Goal: Task Accomplishment & Management: Complete application form

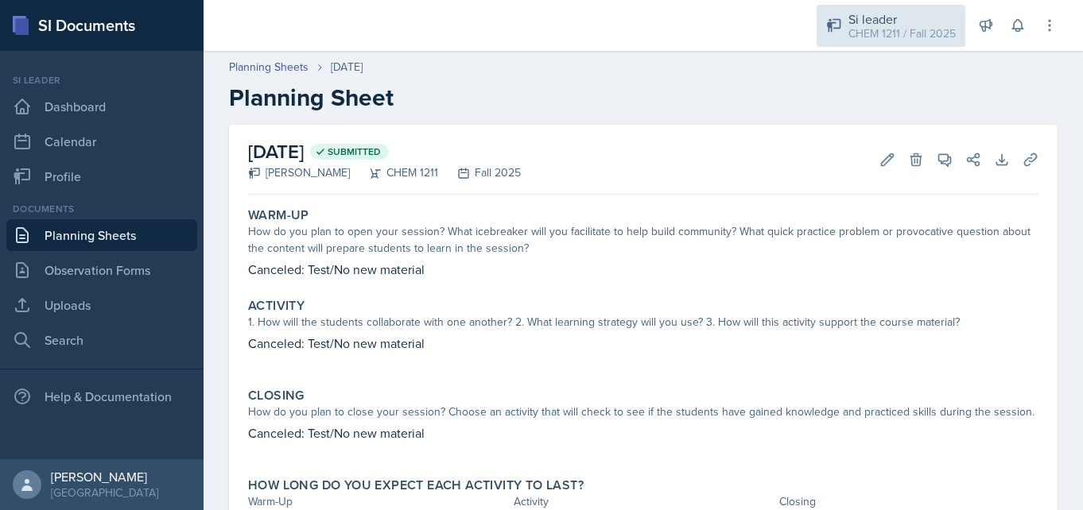
click at [938, 34] on div "CHEM 1211 / Fall 2025" at bounding box center [901, 33] width 107 height 17
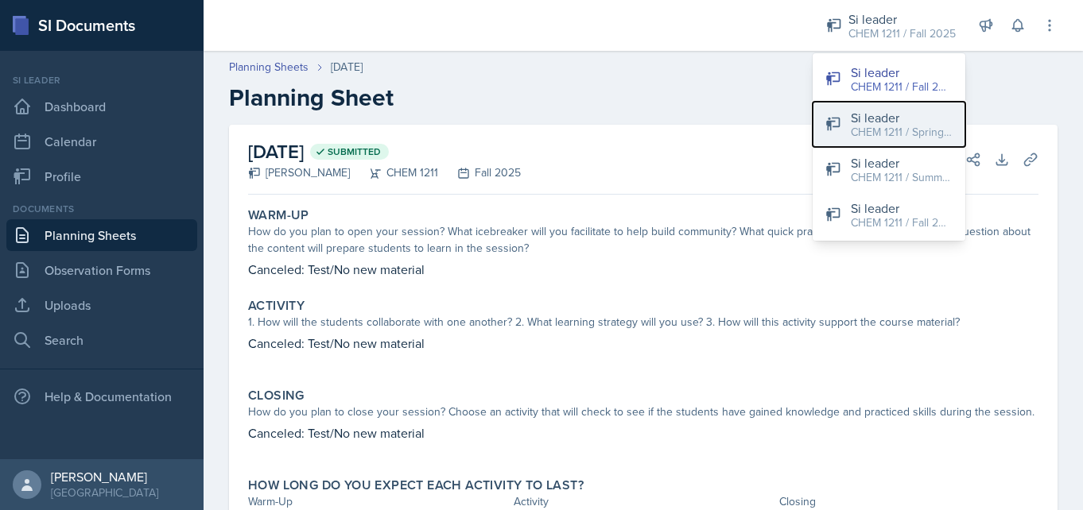
click at [917, 118] on div "Si leader" at bounding box center [902, 117] width 102 height 19
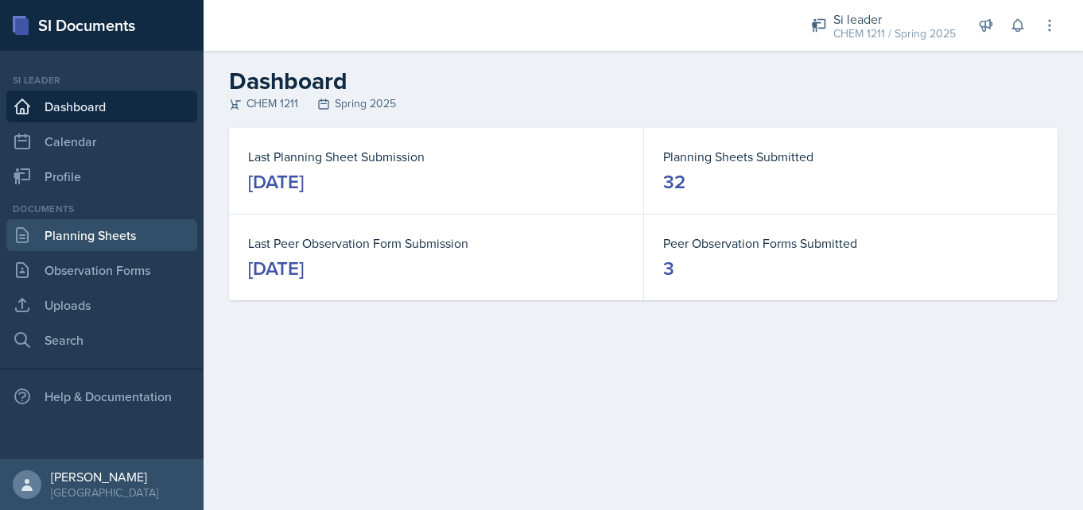
click at [114, 241] on link "Planning Sheets" at bounding box center [101, 235] width 191 height 32
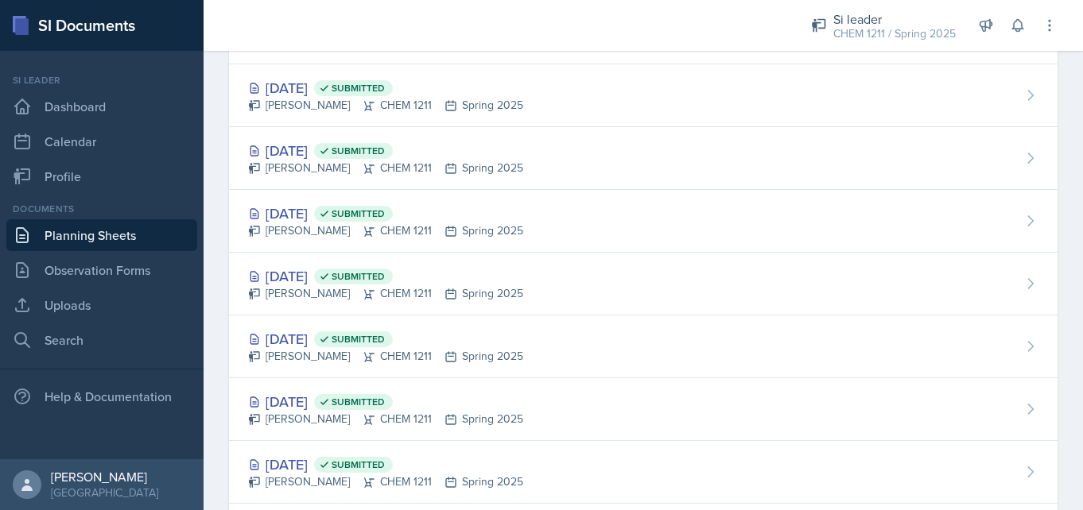
scroll to position [1581, 0]
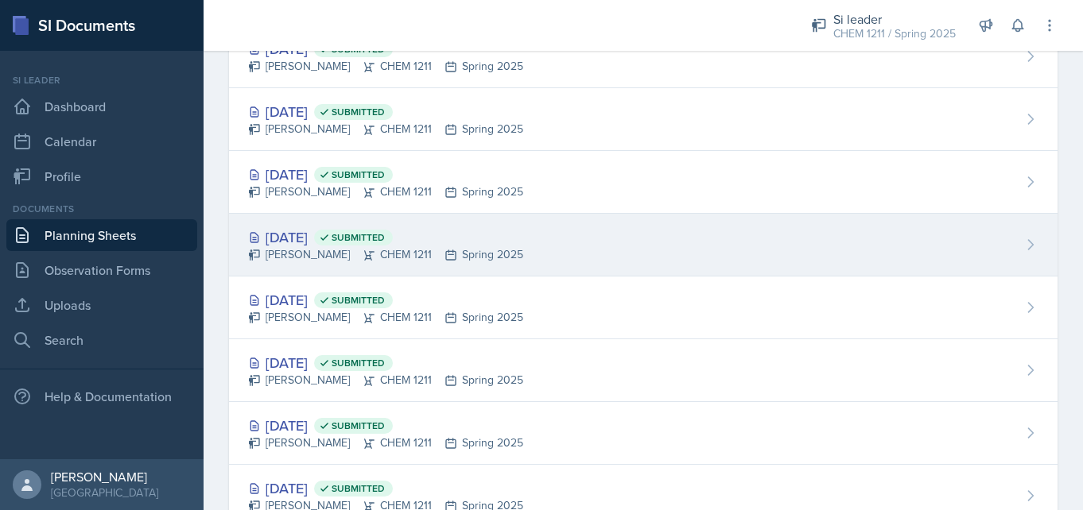
click at [334, 238] on div "[DATE] Submitted" at bounding box center [385, 237] width 275 height 21
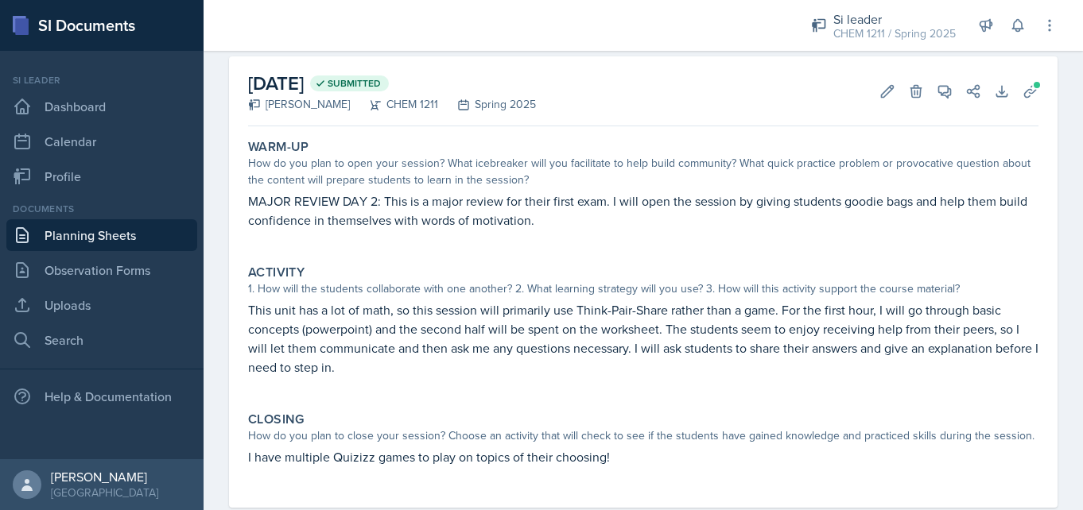
scroll to position [29, 0]
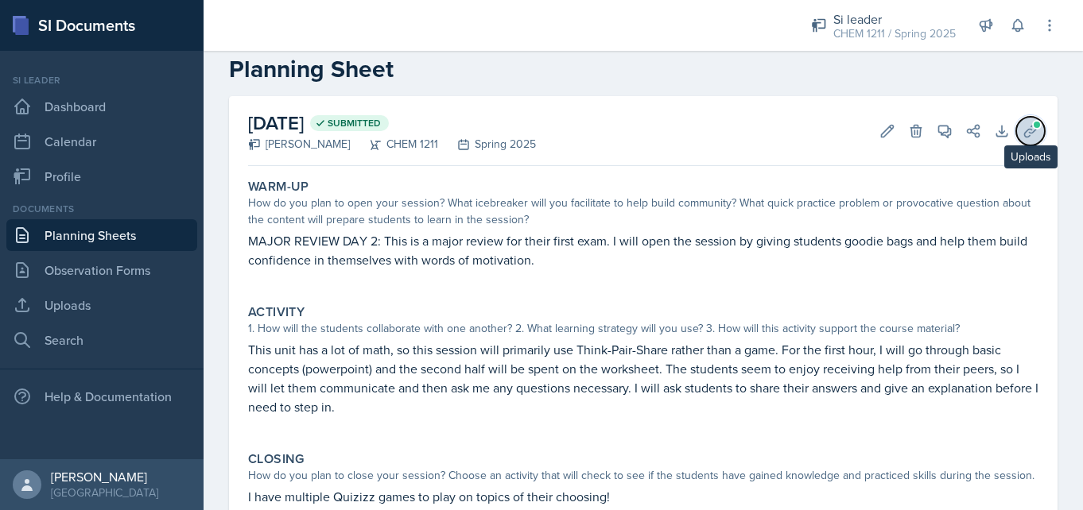
click at [1034, 132] on icon at bounding box center [1030, 131] width 16 height 16
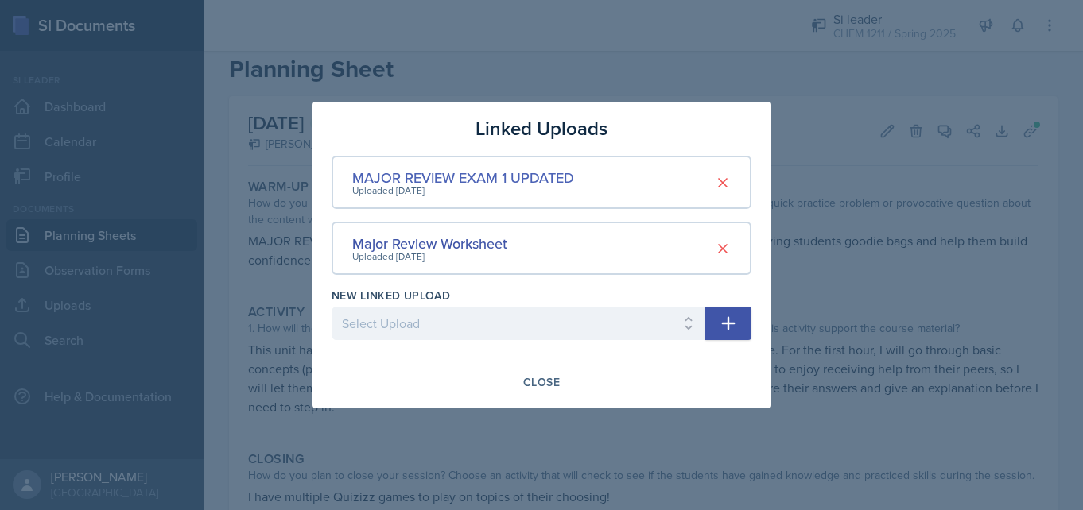
click at [476, 184] on div "MAJOR REVIEW EXAM 1 UPDATED" at bounding box center [463, 177] width 222 height 21
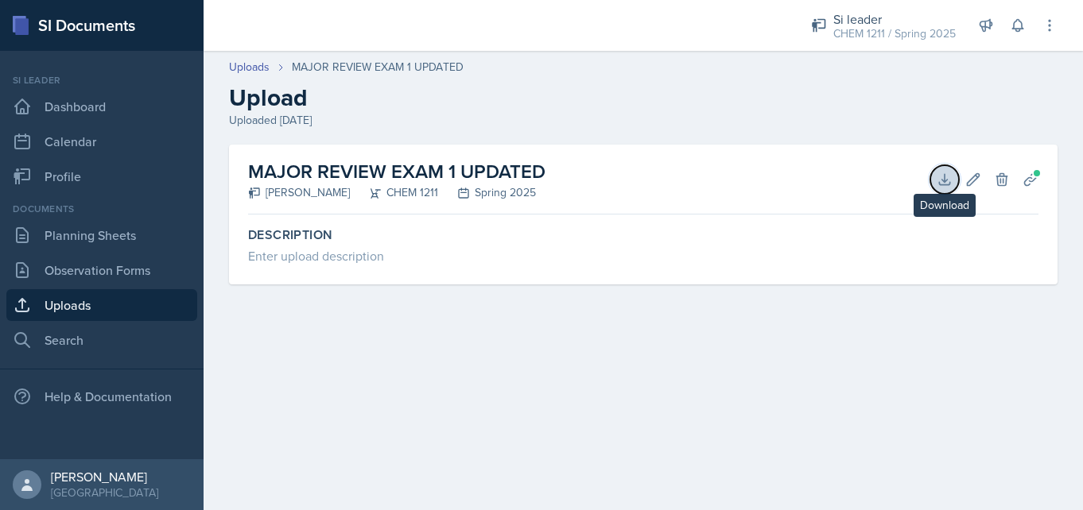
click at [951, 178] on icon at bounding box center [945, 180] width 16 height 16
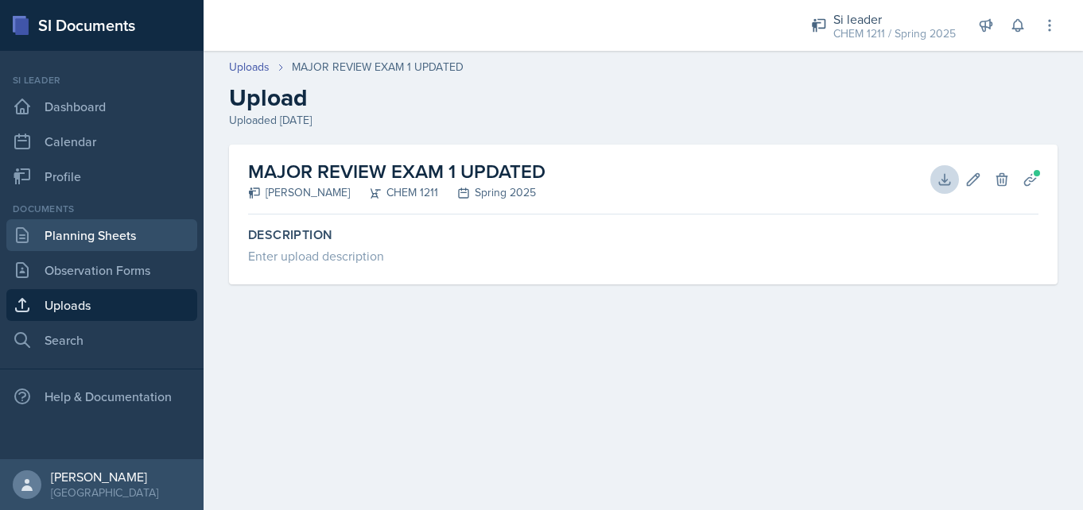
click at [152, 239] on link "Planning Sheets" at bounding box center [101, 235] width 191 height 32
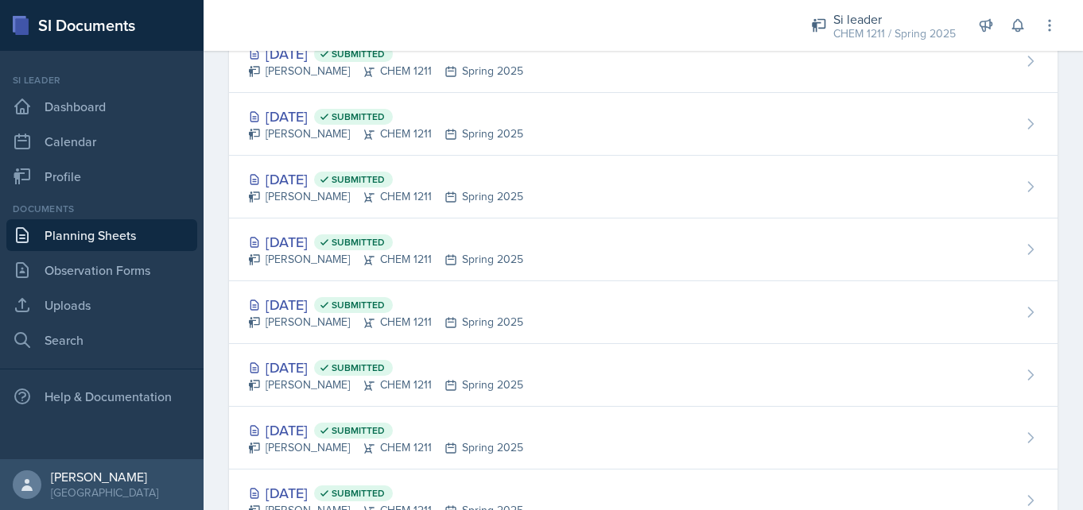
scroll to position [1680, 0]
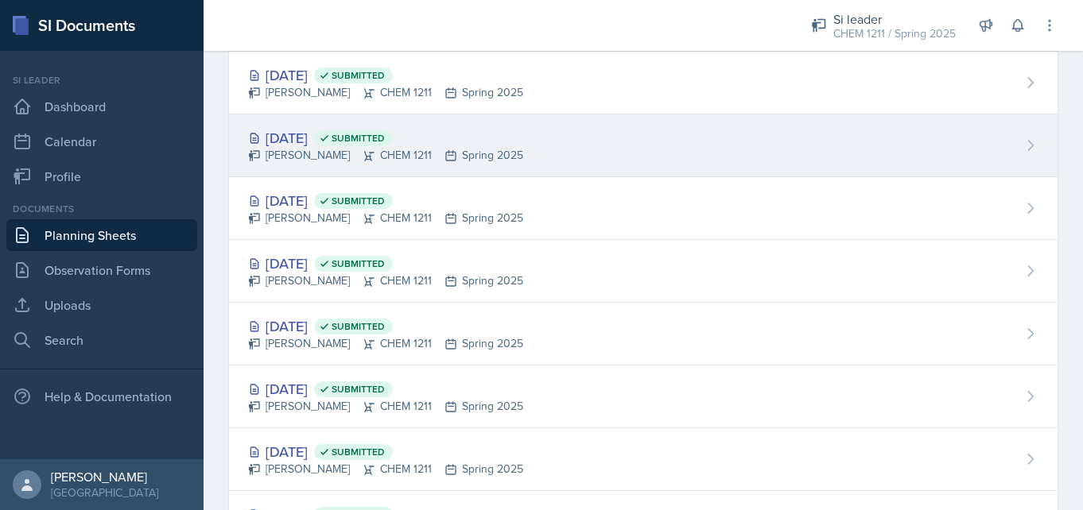
click at [340, 147] on div "[DATE] Submitted" at bounding box center [385, 137] width 275 height 21
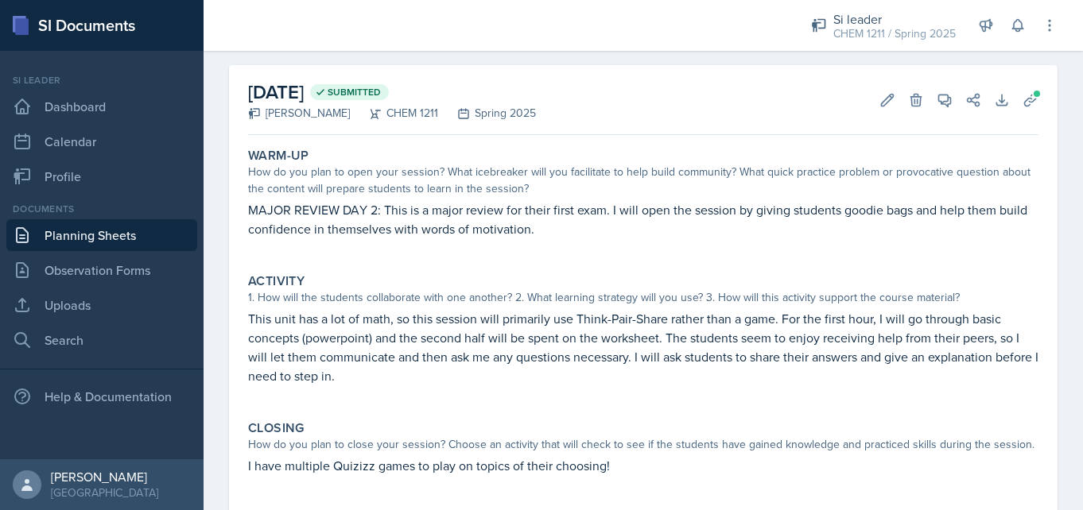
scroll to position [70, 0]
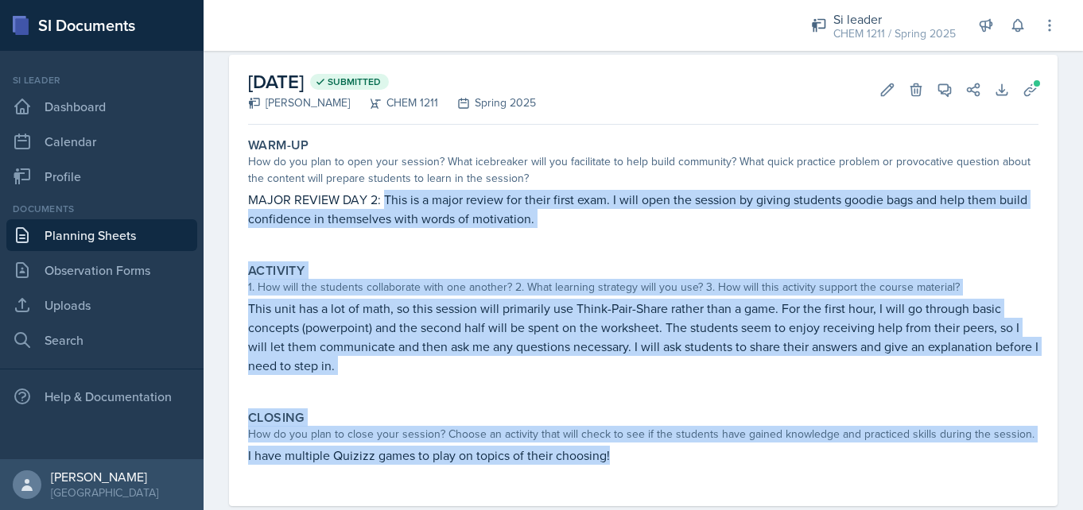
drag, startPoint x: 386, startPoint y: 200, endPoint x: 701, endPoint y: 487, distance: 426.6
click at [701, 491] on div "Warm-Up How do you plan to open your session? What icebreaker will you facilita…" at bounding box center [643, 318] width 790 height 375
copy div "This is a major review for their first exam. I will open the session by giving …"
click at [702, 431] on div "How do you plan to close your session? Choose an activity that will check to se…" at bounding box center [643, 434] width 790 height 17
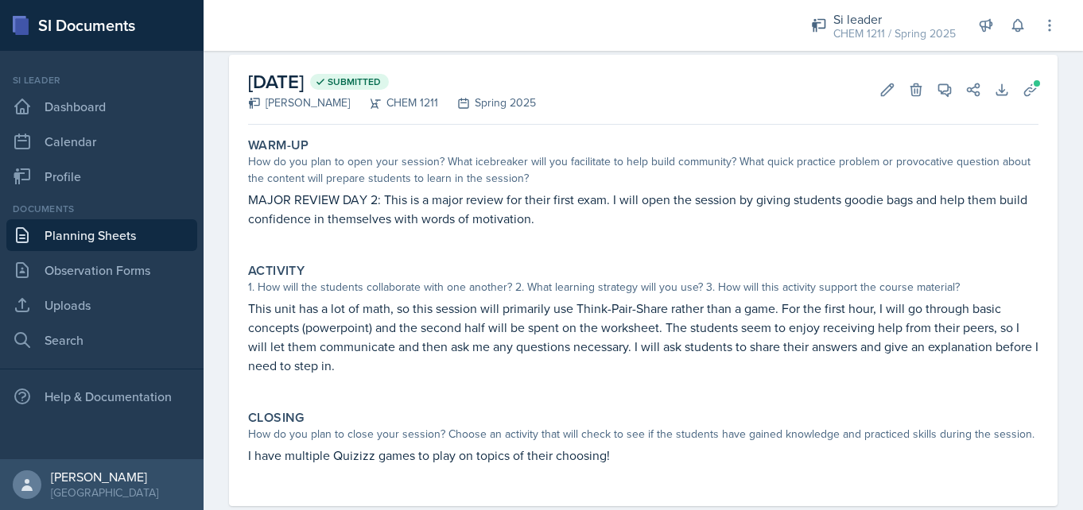
scroll to position [0, 0]
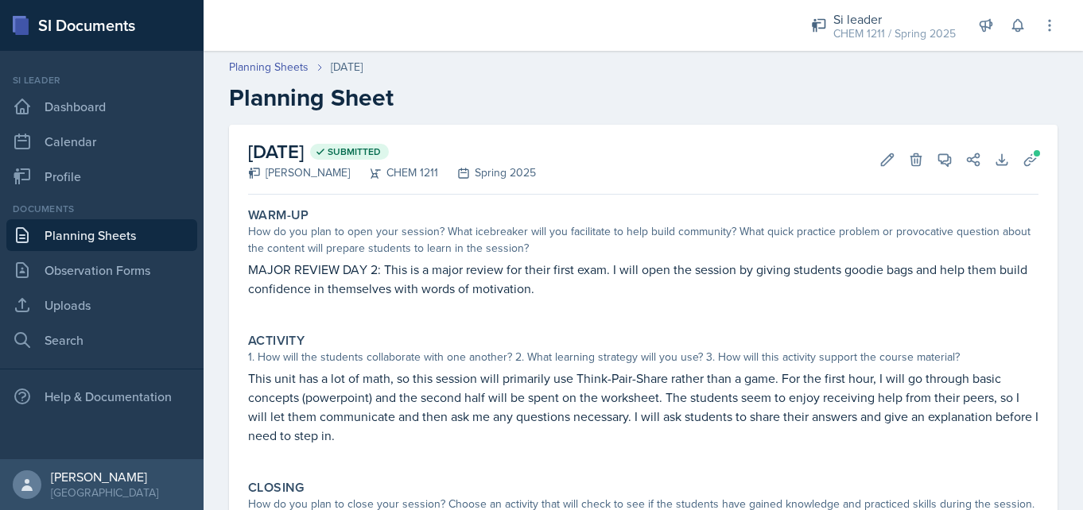
click at [97, 241] on link "Planning Sheets" at bounding box center [101, 235] width 191 height 32
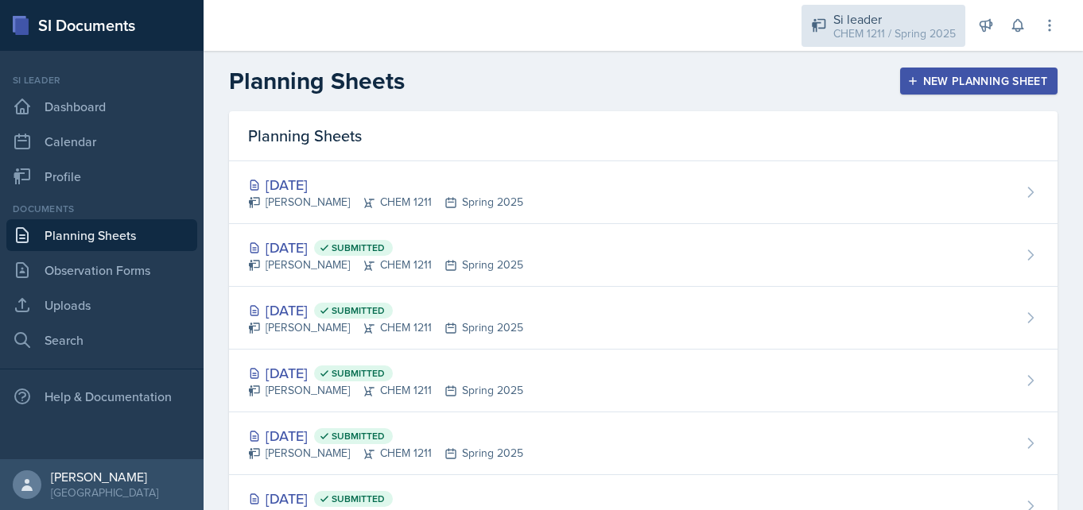
click at [938, 25] on div "CHEM 1211 / Spring 2025" at bounding box center [894, 33] width 122 height 17
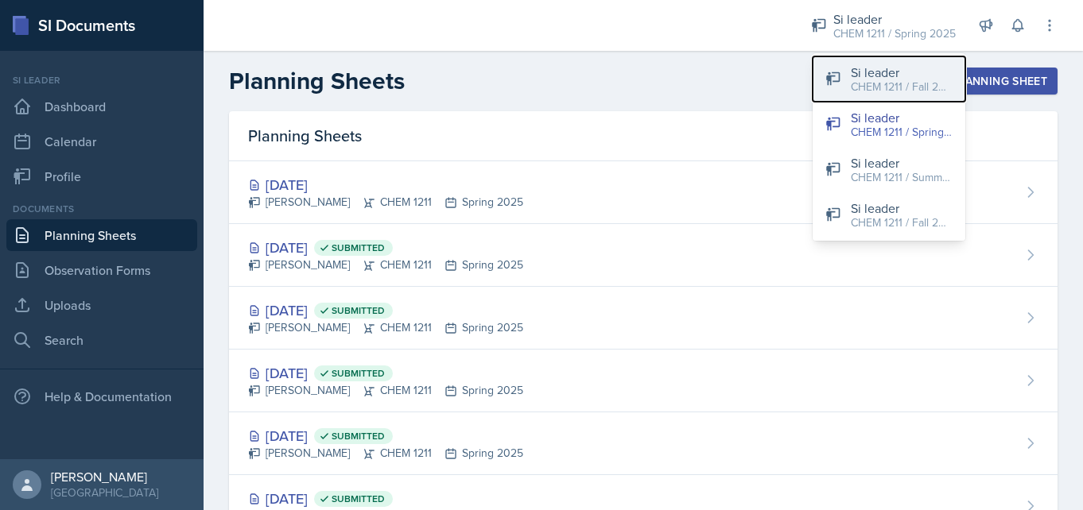
click at [902, 77] on div "Si leader" at bounding box center [902, 72] width 102 height 19
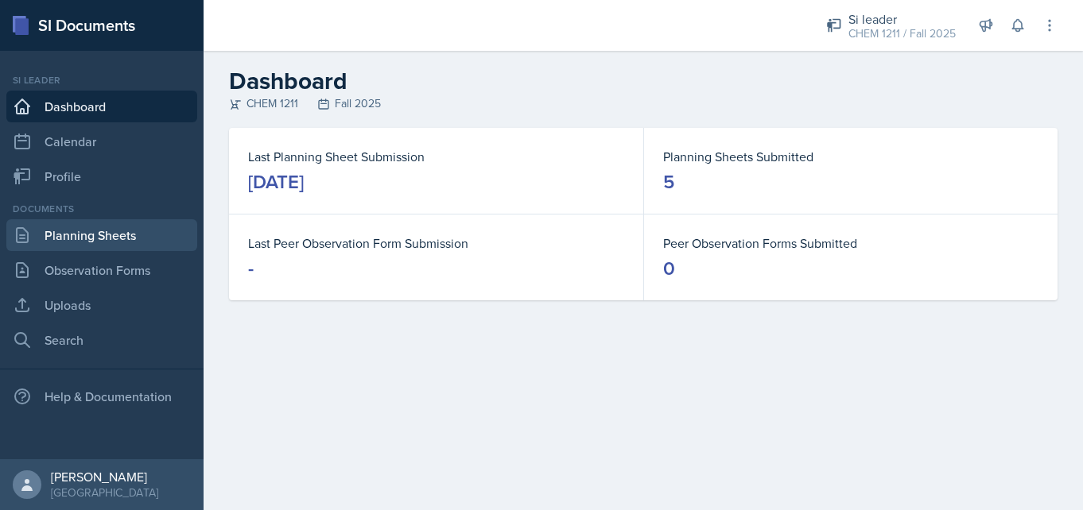
click at [94, 238] on link "Planning Sheets" at bounding box center [101, 235] width 191 height 32
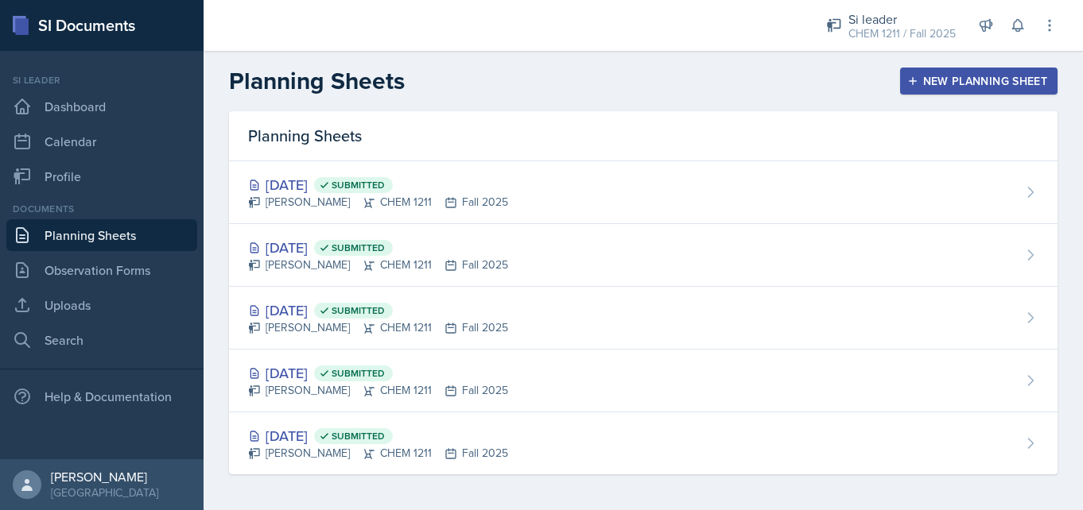
click at [961, 82] on div "New Planning Sheet" at bounding box center [978, 81] width 137 height 13
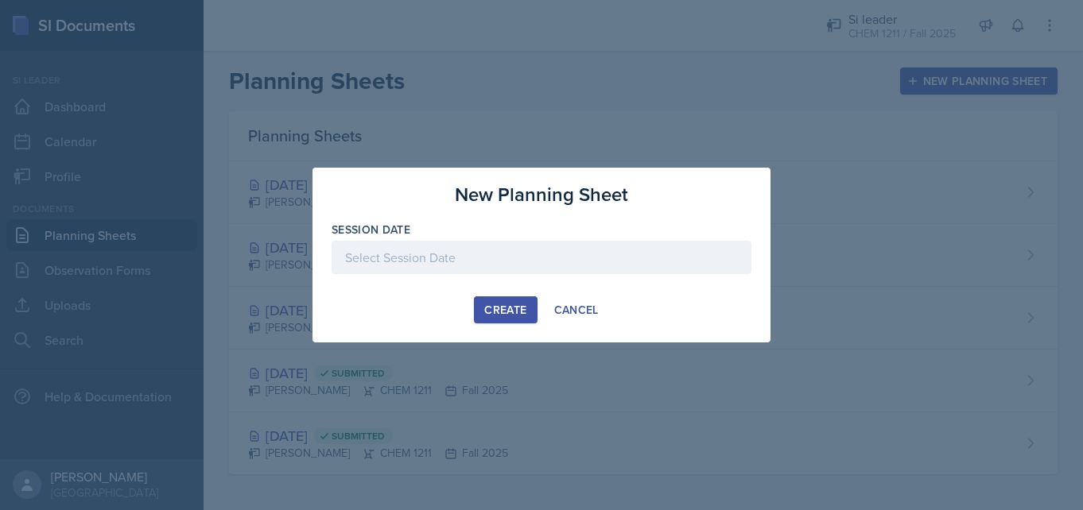
click at [572, 243] on div at bounding box center [542, 257] width 420 height 33
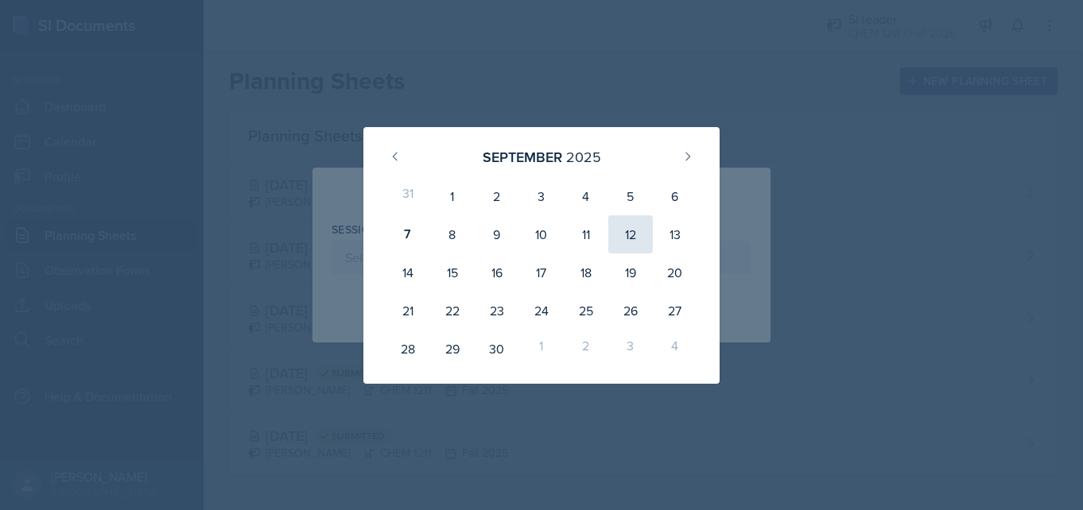
click at [625, 241] on div "12" at bounding box center [630, 234] width 45 height 38
type input "[DATE]"
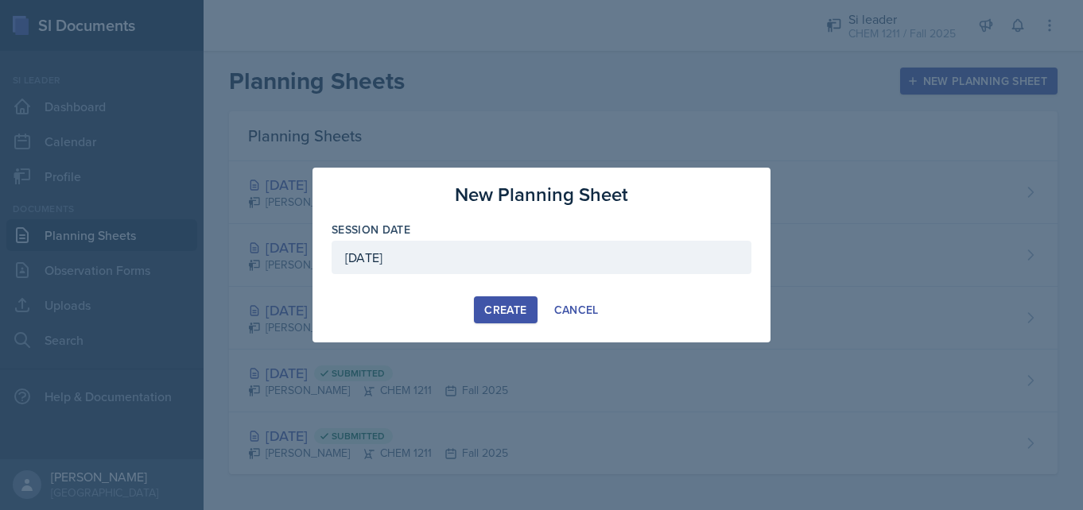
click at [495, 309] on div "Create" at bounding box center [505, 310] width 42 height 13
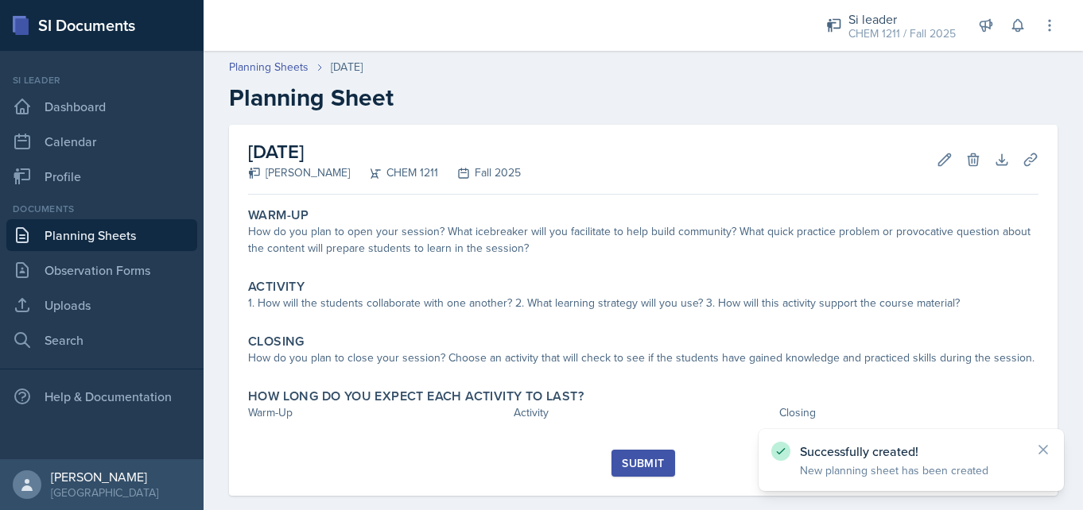
click at [518, 219] on div "Warm-Up" at bounding box center [643, 216] width 790 height 16
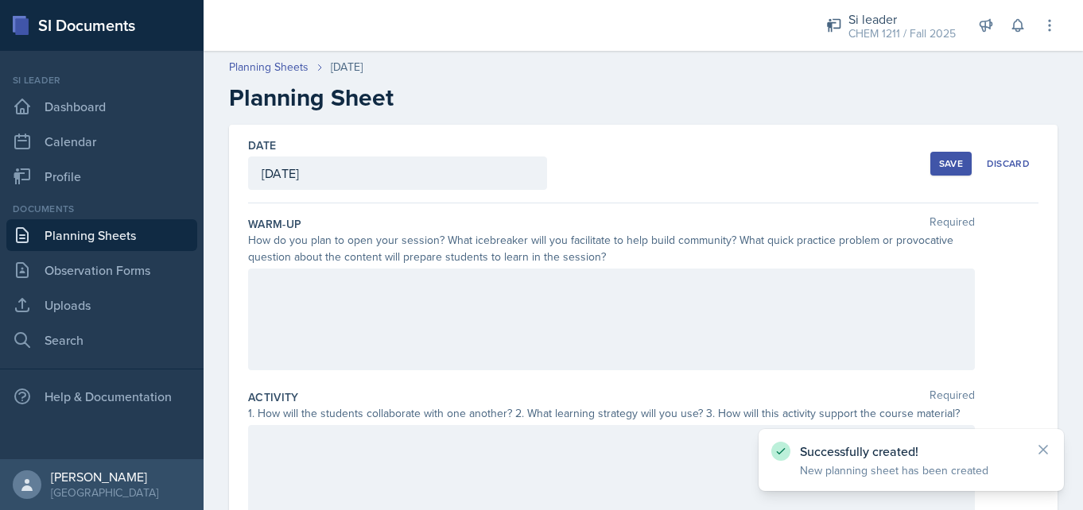
click at [410, 334] on div at bounding box center [611, 320] width 727 height 102
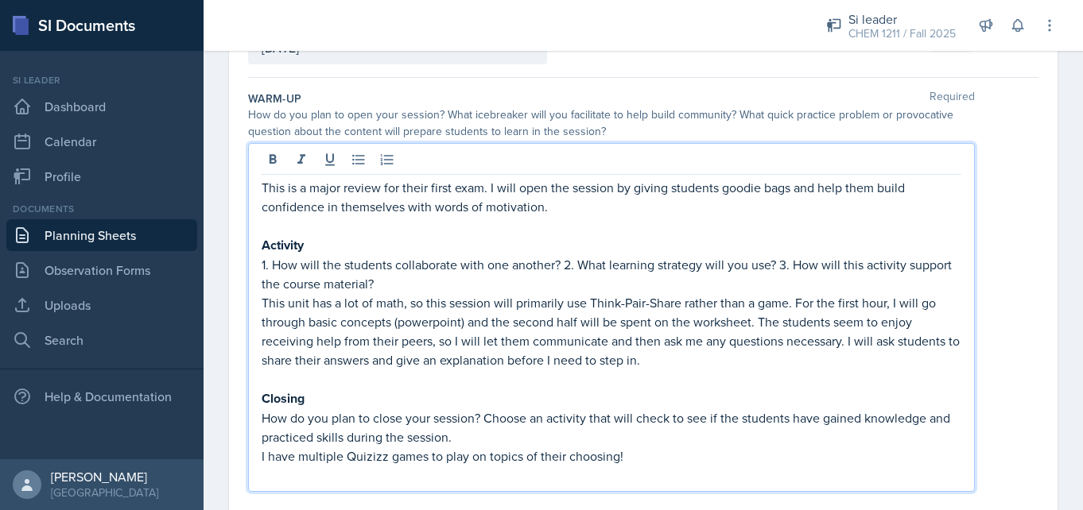
scroll to position [135, 0]
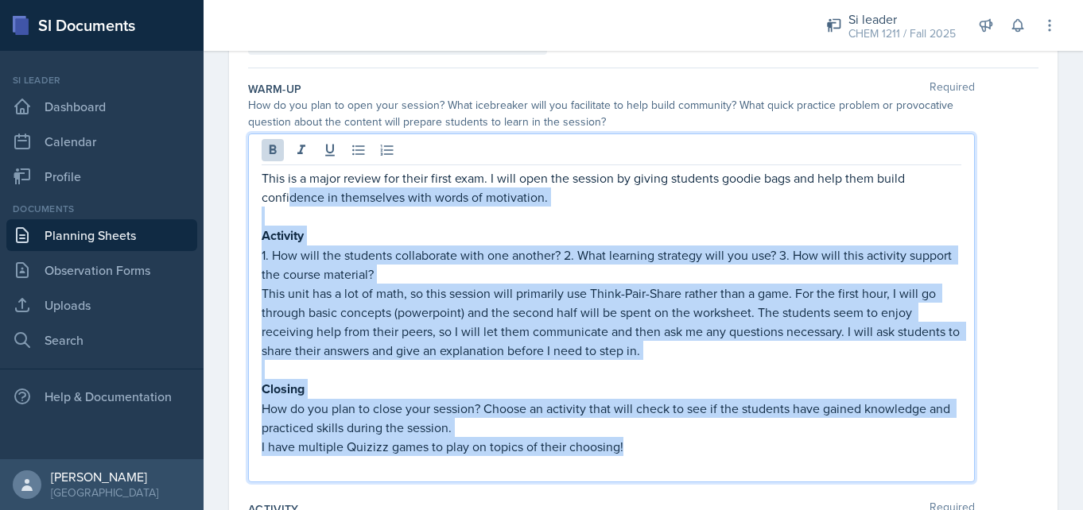
drag, startPoint x: 631, startPoint y: 451, endPoint x: 294, endPoint y: 205, distance: 417.1
click at [293, 205] on div "This is a major review for their first exam. I will open the session by giving …" at bounding box center [612, 322] width 700 height 307
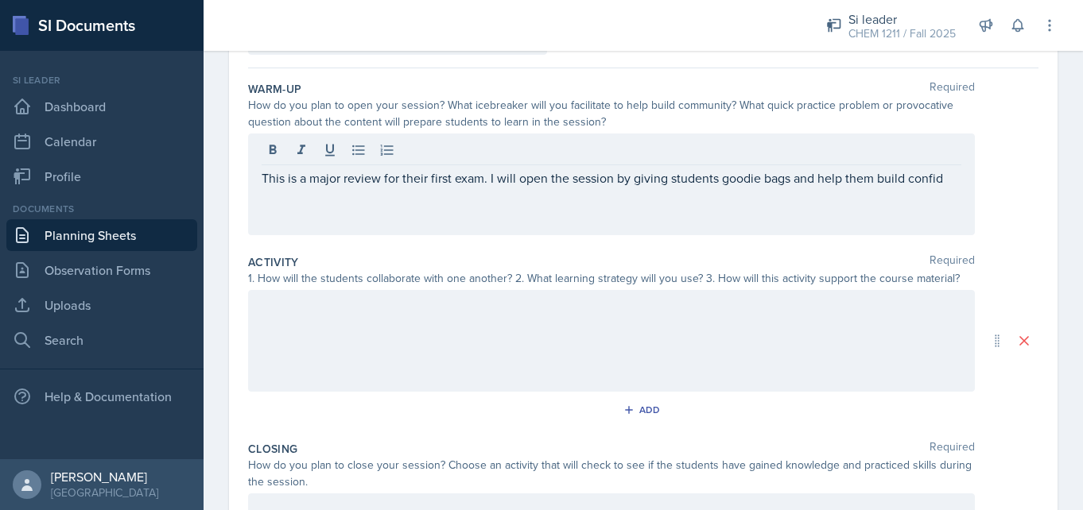
click at [284, 208] on div "This is a major review for their first exam. I will open the session by giving …" at bounding box center [611, 185] width 727 height 102
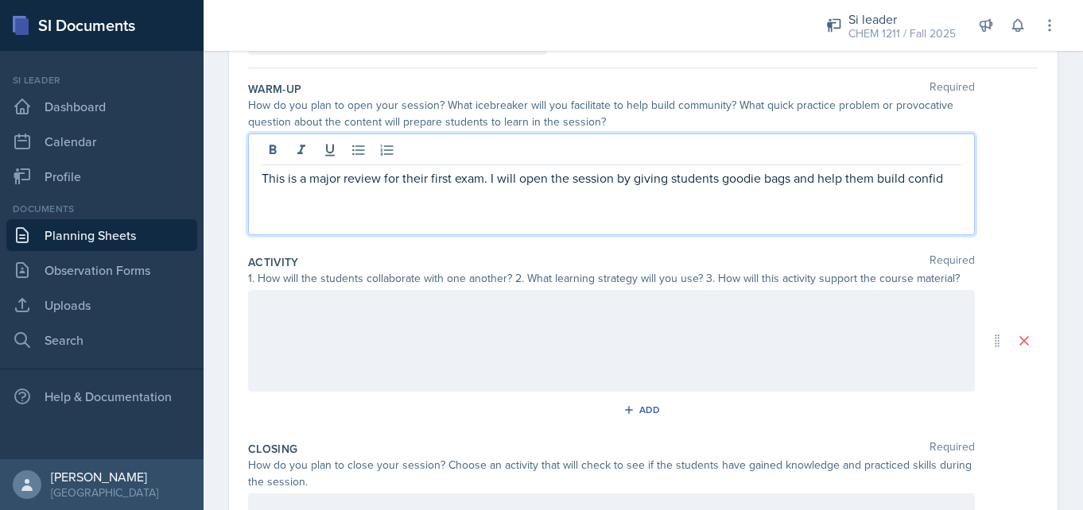
click at [301, 178] on p "This is a major review for their first exam. I will open the session by giving …" at bounding box center [612, 178] width 700 height 19
click at [324, 180] on p "This saysa major review for their first exam. I will open the session by giving…" at bounding box center [612, 178] width 700 height 19
click at [495, 182] on p "This says major review for their first exam. I will open the session by giving …" at bounding box center [612, 178] width 700 height 19
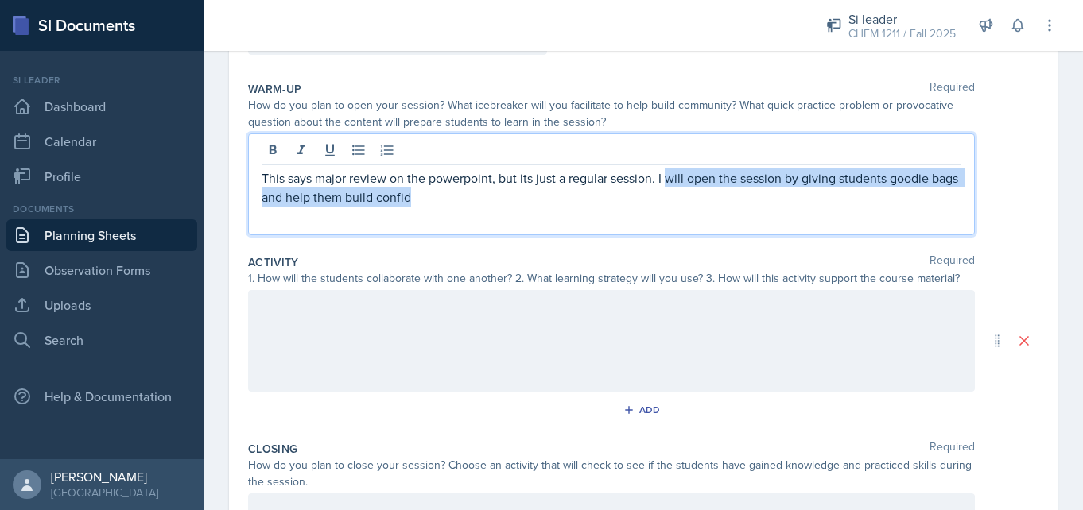
drag, startPoint x: 436, startPoint y: 202, endPoint x: 665, endPoint y: 178, distance: 229.4
click at [665, 178] on p "This says major review on the powerpoint, but its just a regular session. I wil…" at bounding box center [612, 188] width 700 height 38
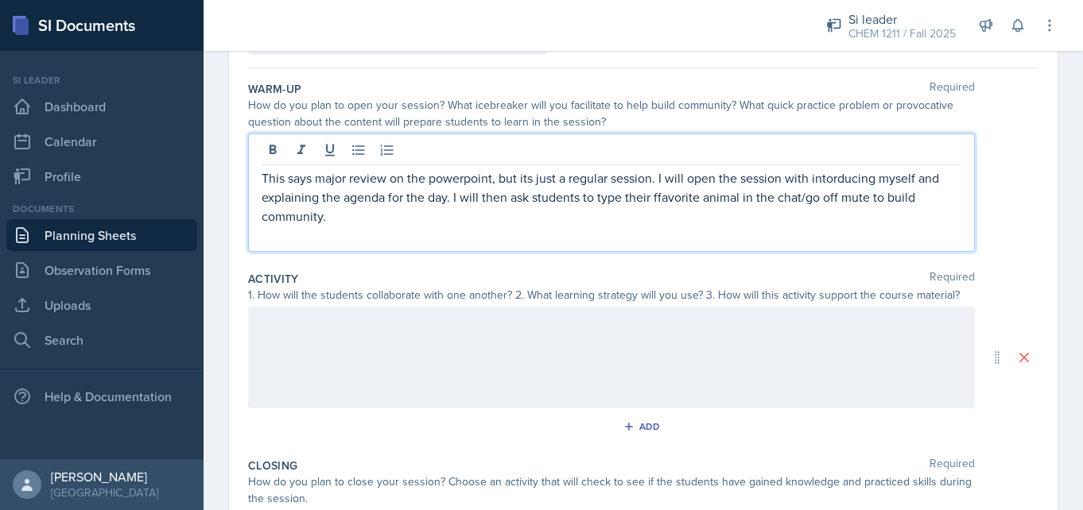
click at [665, 204] on p "This says major review on the powerpoint, but its just a regular session. I wil…" at bounding box center [612, 197] width 700 height 57
click at [825, 181] on p "This says major review on the powerpoint, but its just a regular session. I wil…" at bounding box center [612, 197] width 700 height 57
click at [809, 180] on p "This says major review on the powerpoint, but its just a regular session. I wil…" at bounding box center [612, 197] width 700 height 57
click at [427, 333] on div at bounding box center [611, 358] width 727 height 102
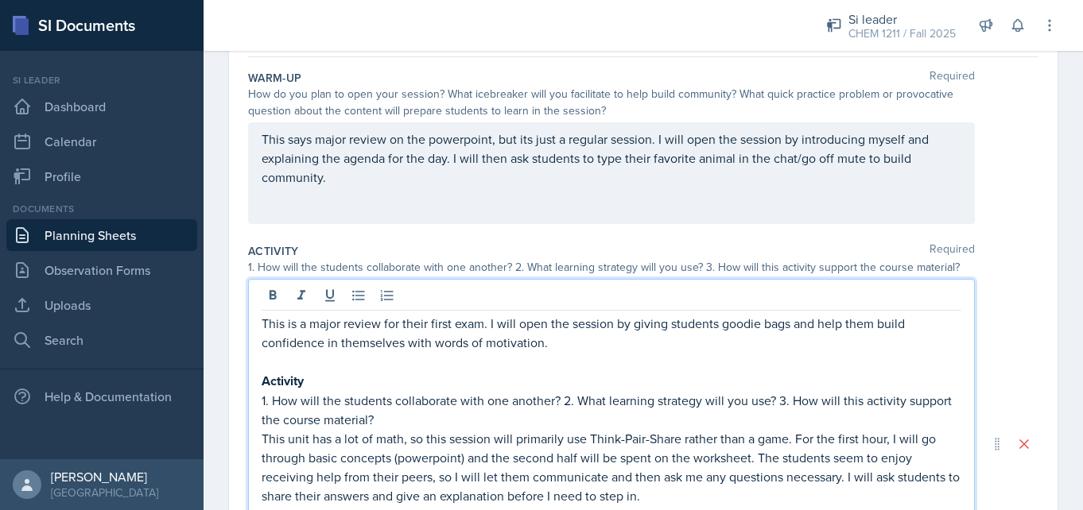
scroll to position [240, 0]
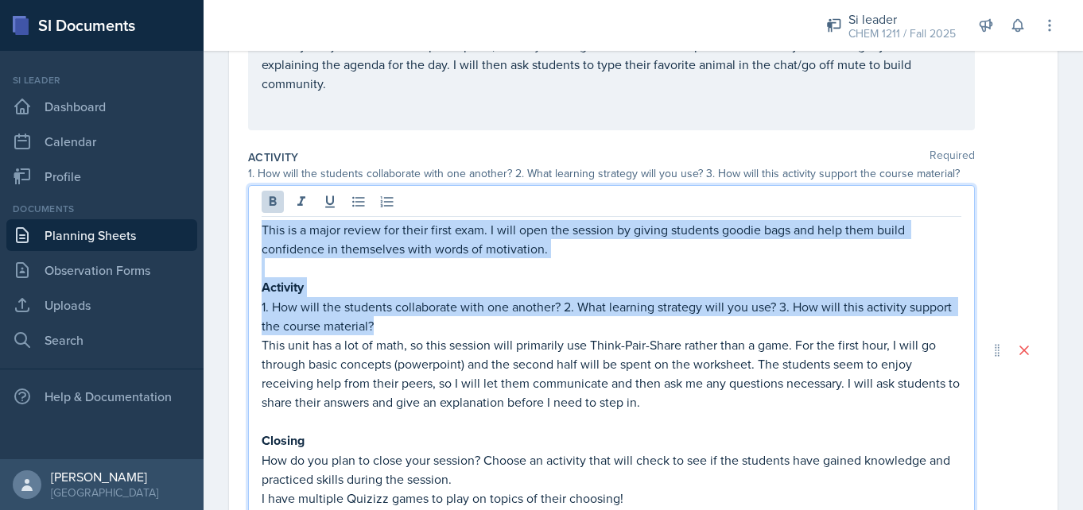
drag, startPoint x: 383, startPoint y: 327, endPoint x: 242, endPoint y: 205, distance: 186.0
click at [242, 206] on div "Date [DATE] [DATE] 31 1 2 3 4 5 6 7 8 9 10 11 12 13 14 15 16 17 18 19 20 21 22 …" at bounding box center [643, 359] width 828 height 948
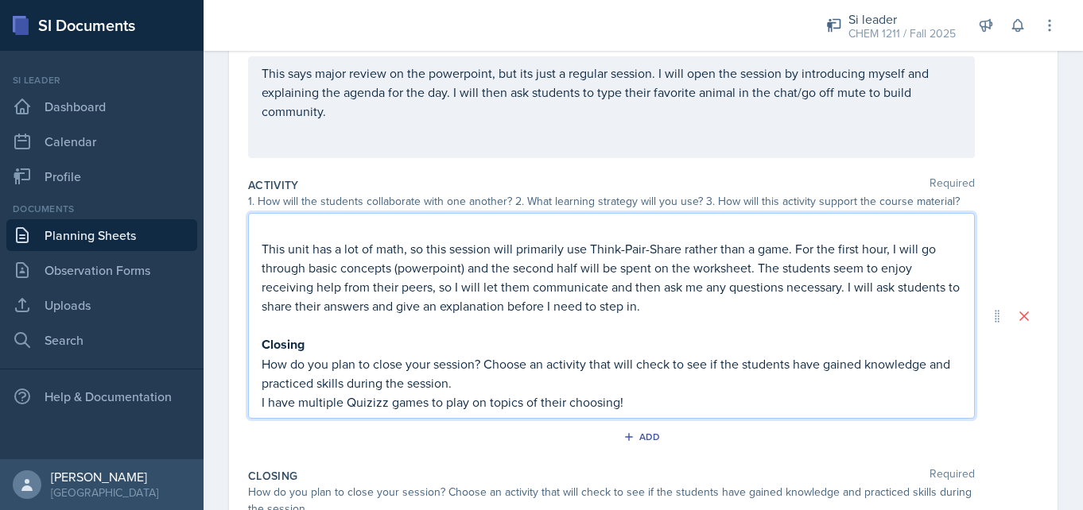
click at [346, 252] on p "This unit has a lot of math, so this session will primarily use Think-Pair-Shar…" at bounding box center [612, 277] width 700 height 76
click at [677, 324] on p at bounding box center [612, 325] width 700 height 19
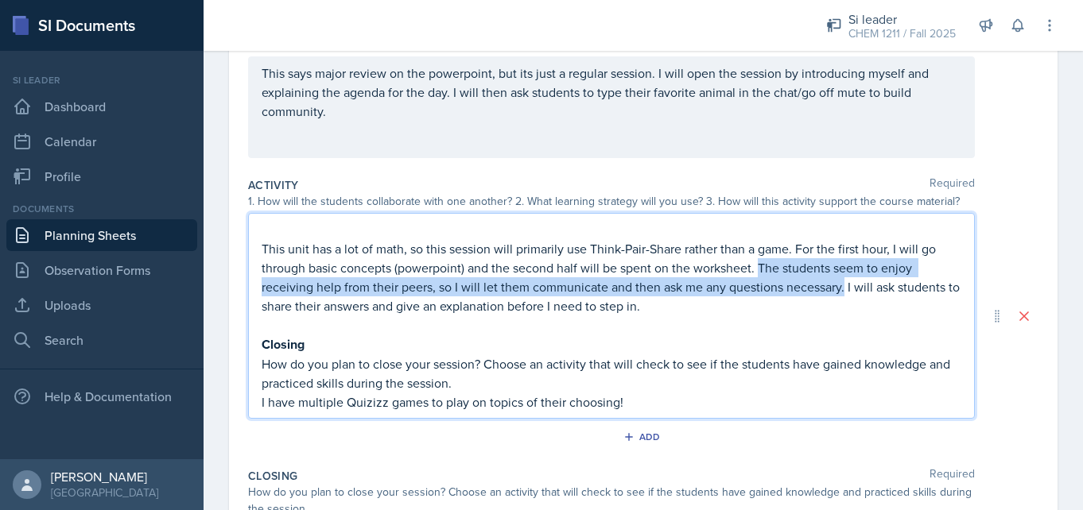
drag, startPoint x: 844, startPoint y: 291, endPoint x: 756, endPoint y: 267, distance: 91.4
click at [756, 267] on p "This unit has a lot of math, so this session will primarily use Think-Pair-Shar…" at bounding box center [612, 277] width 700 height 76
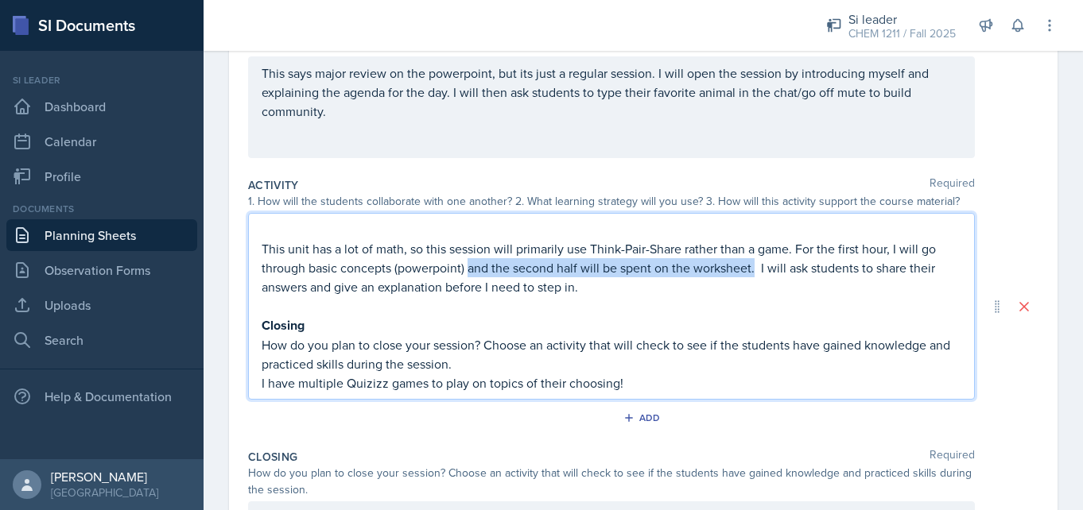
drag, startPoint x: 755, startPoint y: 272, endPoint x: 467, endPoint y: 266, distance: 287.9
click at [467, 266] on p "This unit has a lot of math, so this session will primarily use Think-Pair-Shar…" at bounding box center [612, 267] width 700 height 57
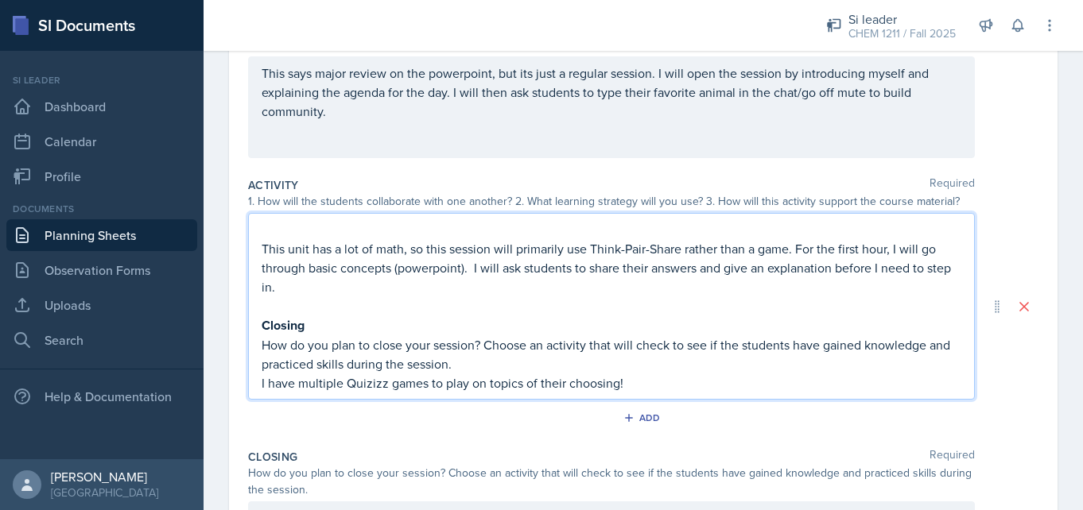
click at [263, 251] on p "This unit has a lot of math, so this session will primarily use Think-Pair-Shar…" at bounding box center [612, 267] width 700 height 57
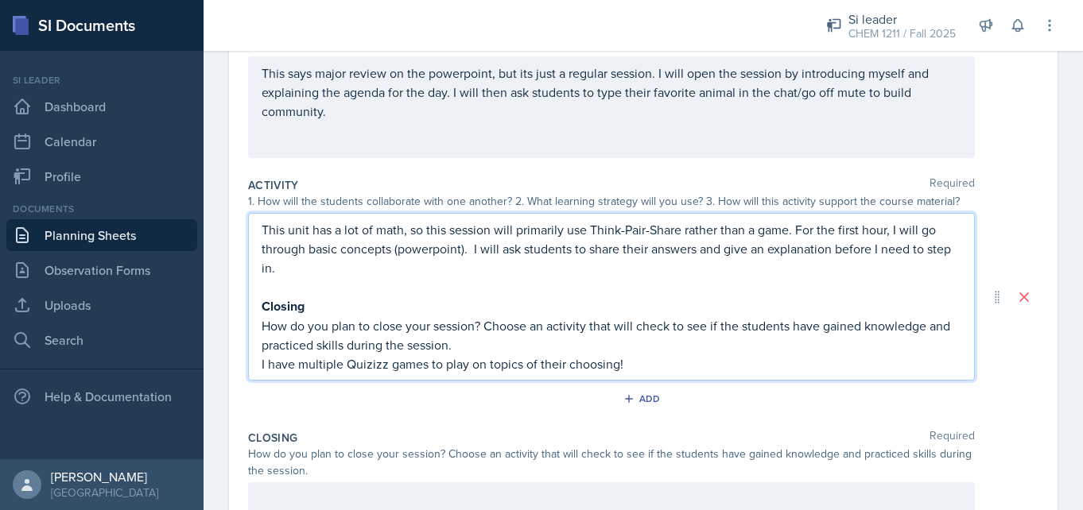
click at [818, 316] on p "How do you plan to close your session? Choose an activity that will check to se…" at bounding box center [612, 335] width 700 height 38
drag, startPoint x: 892, startPoint y: 233, endPoint x: 799, endPoint y: 227, distance: 93.2
click at [798, 227] on p "This unit has a lot of math, so this session will primarily use Think-Pair-Shar…" at bounding box center [612, 248] width 700 height 57
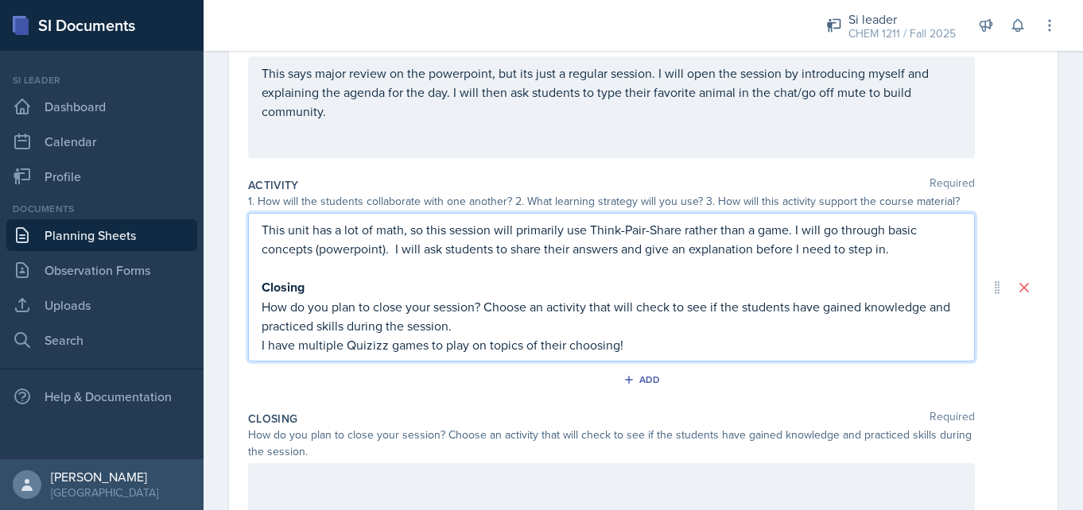
click at [477, 277] on p "Closing" at bounding box center [612, 287] width 700 height 20
click at [625, 250] on p "This unit has a lot of math, so this session will primarily use Think-Pair-Shar…" at bounding box center [612, 239] width 700 height 38
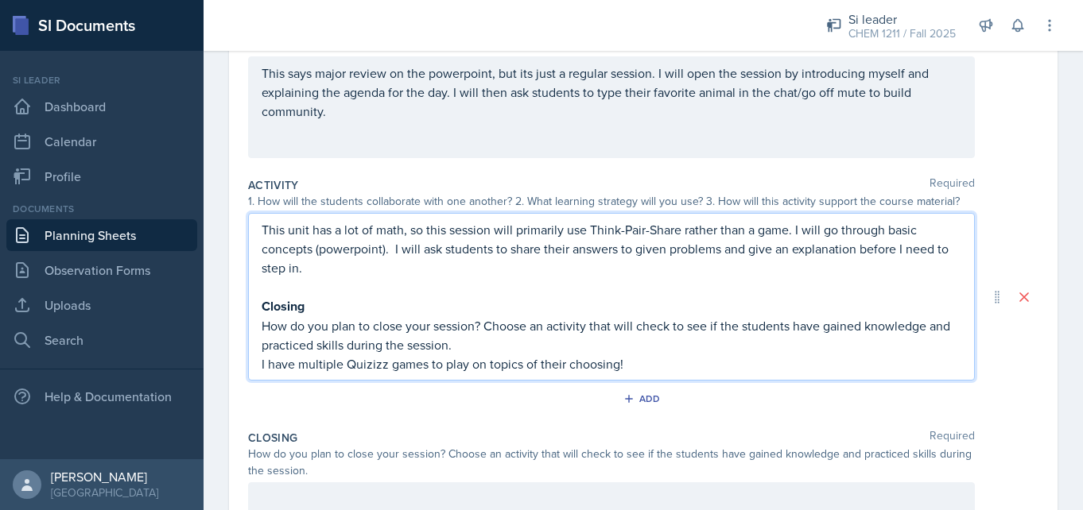
click at [651, 247] on p "This unit has a lot of math, so this session will primarily use Think-Pair-Shar…" at bounding box center [612, 248] width 700 height 57
click at [658, 250] on p "This unit has a lot of math, so this session will primarily use Think-Pair-Shar…" at bounding box center [612, 248] width 700 height 57
click at [661, 251] on p "This unit has a lot of math, so this session will primarily use Think-Pair-Shar…" at bounding box center [612, 248] width 700 height 57
click at [664, 252] on p "This unit has a lot of math, so this session will primarily use Think-Pair-Shar…" at bounding box center [612, 248] width 700 height 57
click at [638, 251] on p "This unit has a lot of math, so this session will primarily use Think-Pair-Shar…" at bounding box center [612, 248] width 700 height 57
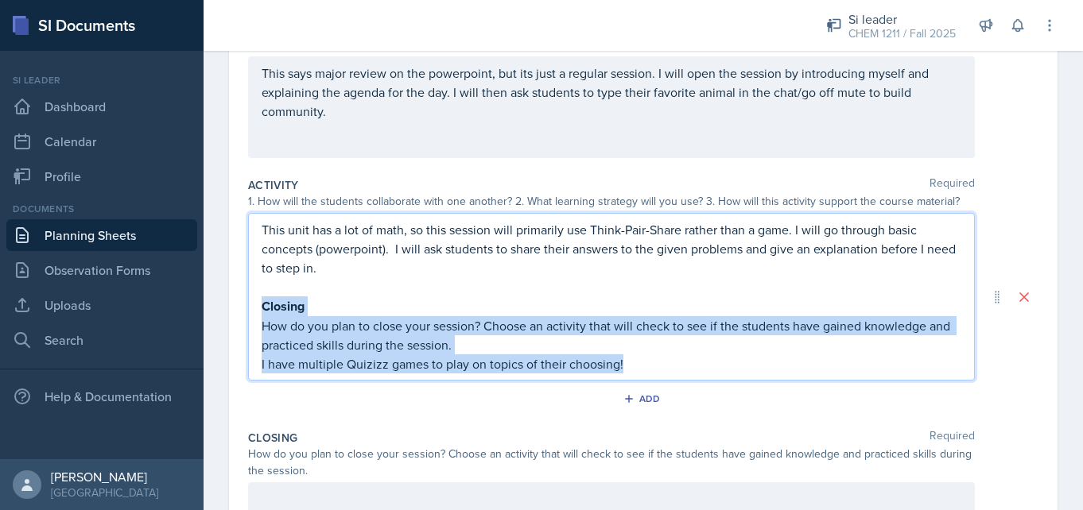
drag, startPoint x: 650, startPoint y: 360, endPoint x: 223, endPoint y: 305, distance: 429.8
click at [223, 305] on div "Date [DATE] [DATE] 31 1 2 3 4 5 6 7 8 9 10 11 12 13 14 15 16 17 18 19 20 21 22 …" at bounding box center [643, 325] width 879 height 824
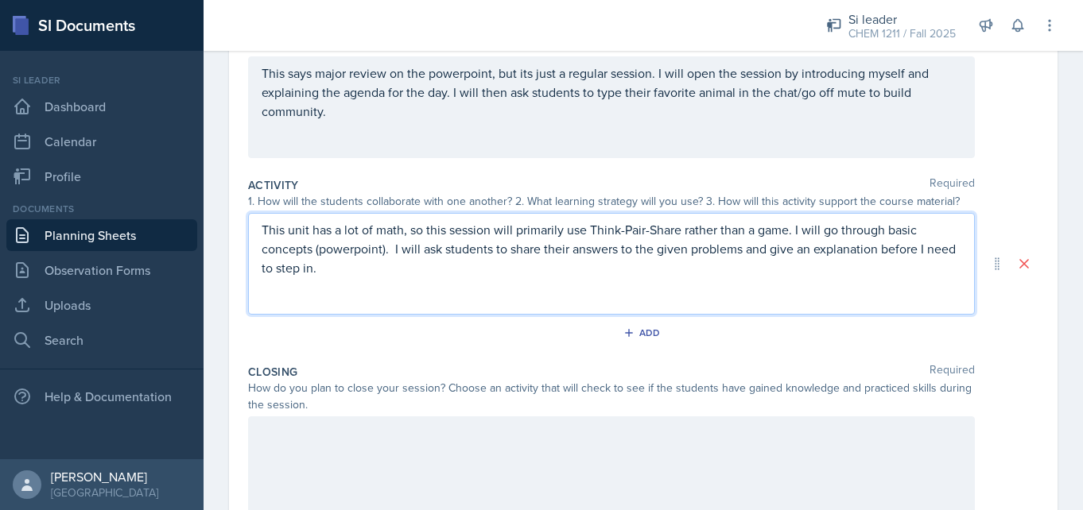
click at [281, 455] on div at bounding box center [611, 468] width 727 height 102
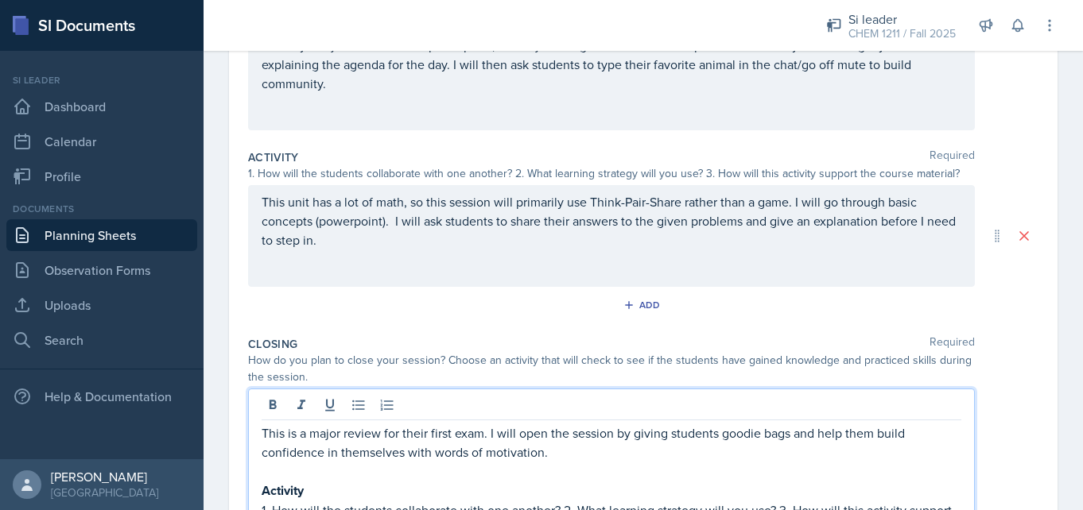
scroll to position [444, 0]
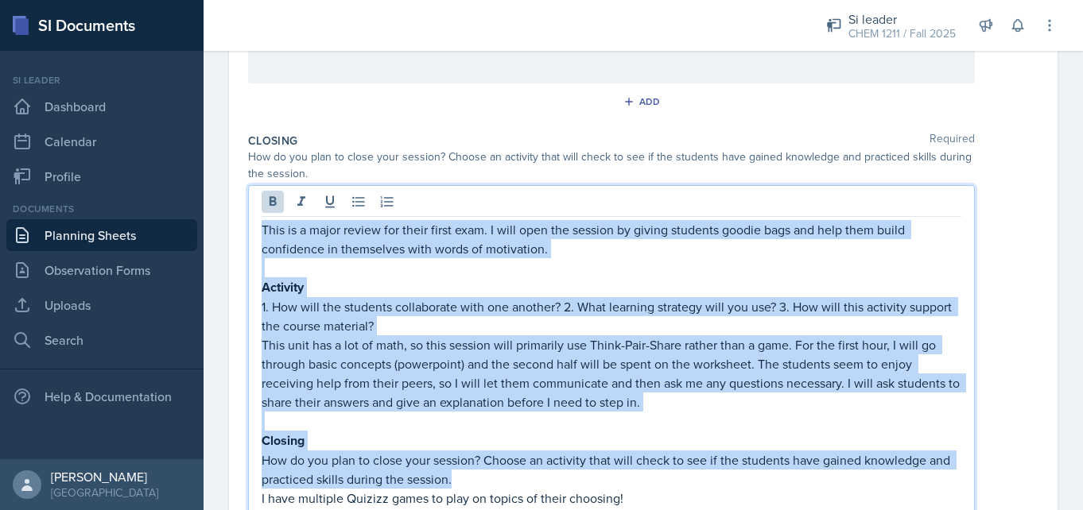
drag, startPoint x: 475, startPoint y: 472, endPoint x: 217, endPoint y: 210, distance: 368.2
click at [217, 210] on div "Date [DATE] [DATE] 31 1 2 3 4 5 6 7 8 9 10 11 12 13 14 15 16 17 18 19 20 21 22 …" at bounding box center [643, 183] width 879 height 1005
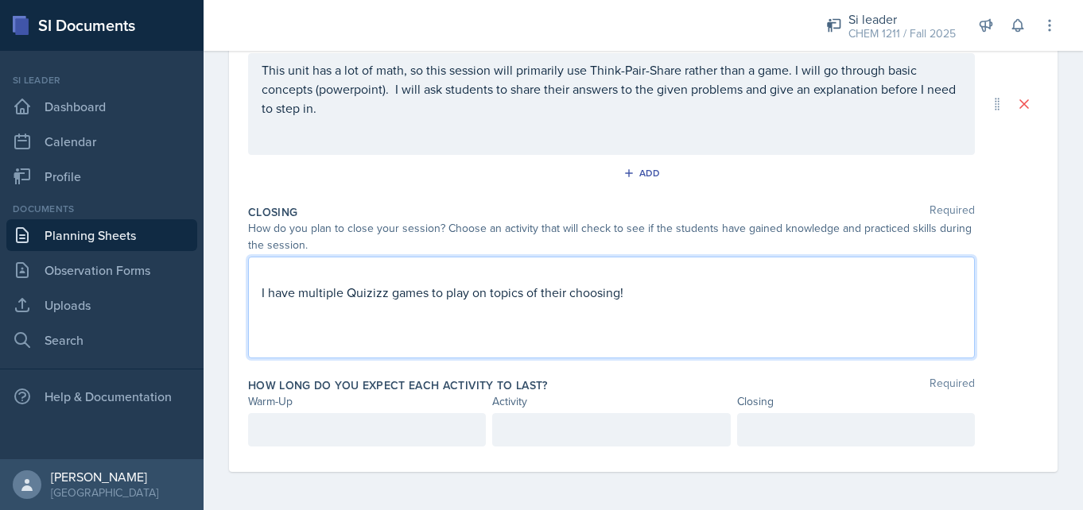
scroll to position [372, 0]
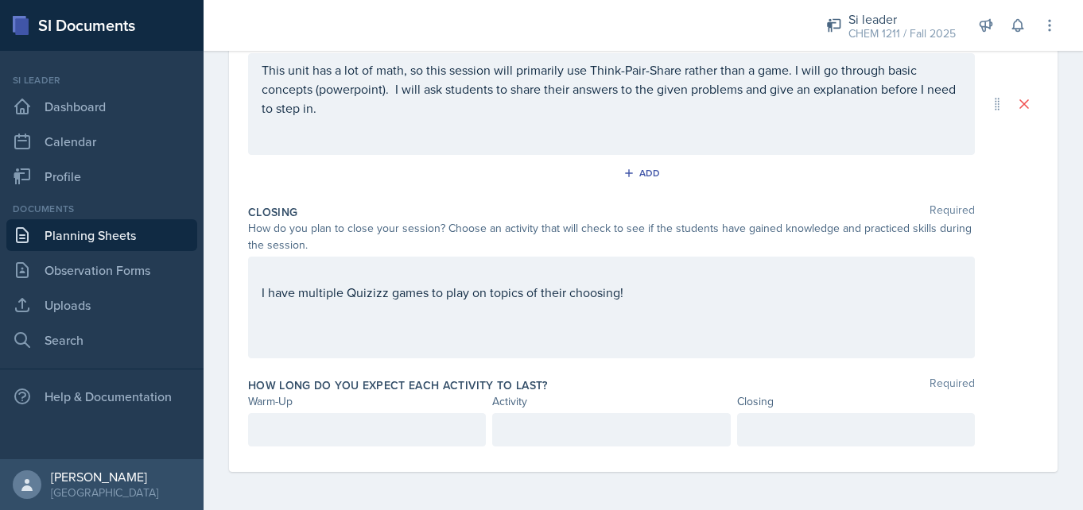
click at [257, 294] on div "I have multiple Quizizz games to play on topics of their choosing!" at bounding box center [611, 308] width 727 height 102
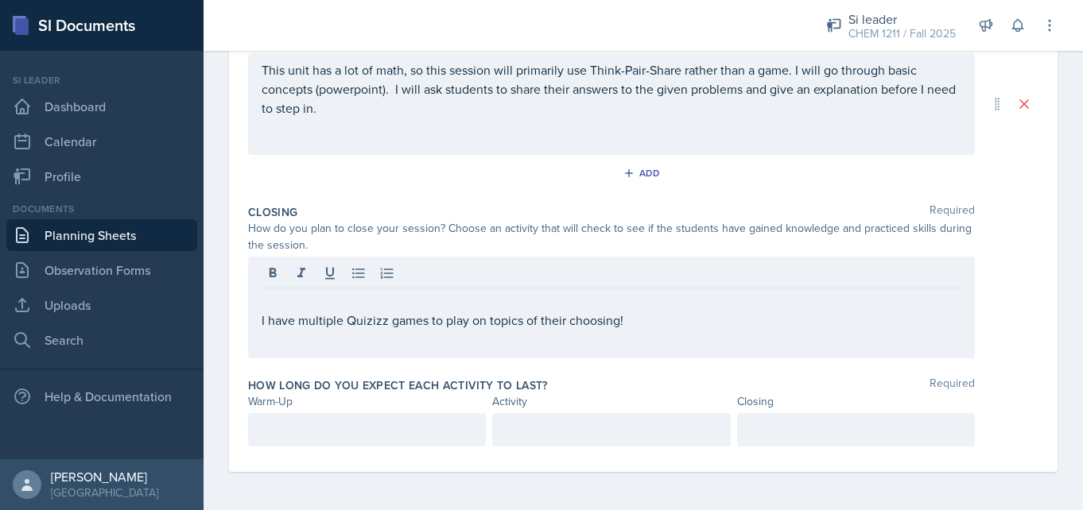
click at [258, 316] on div "I have multiple Quizizz games to play on topics of their choosing!" at bounding box center [611, 308] width 727 height 102
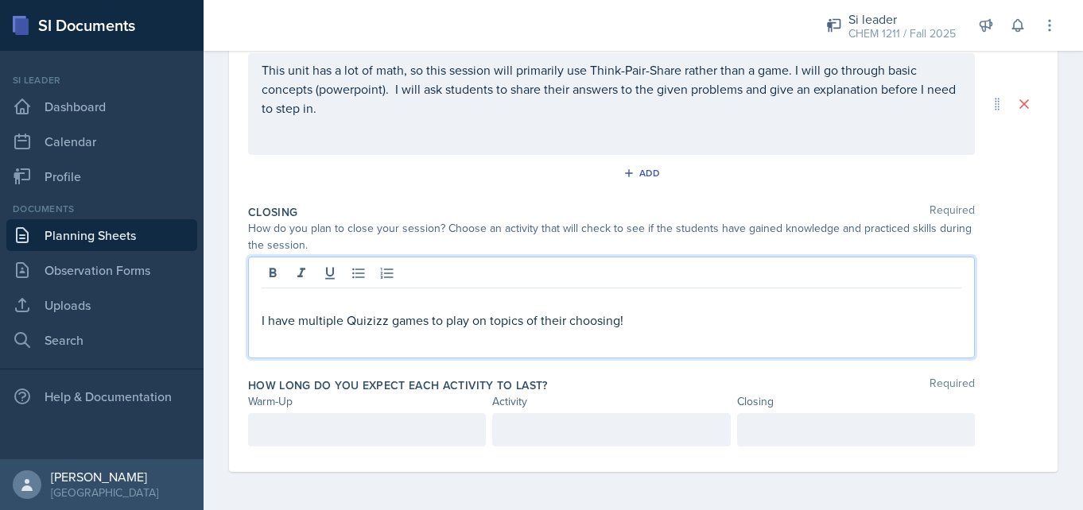
click at [262, 324] on p "I have multiple Quizizz games to play on topics of their choosing!" at bounding box center [612, 320] width 700 height 19
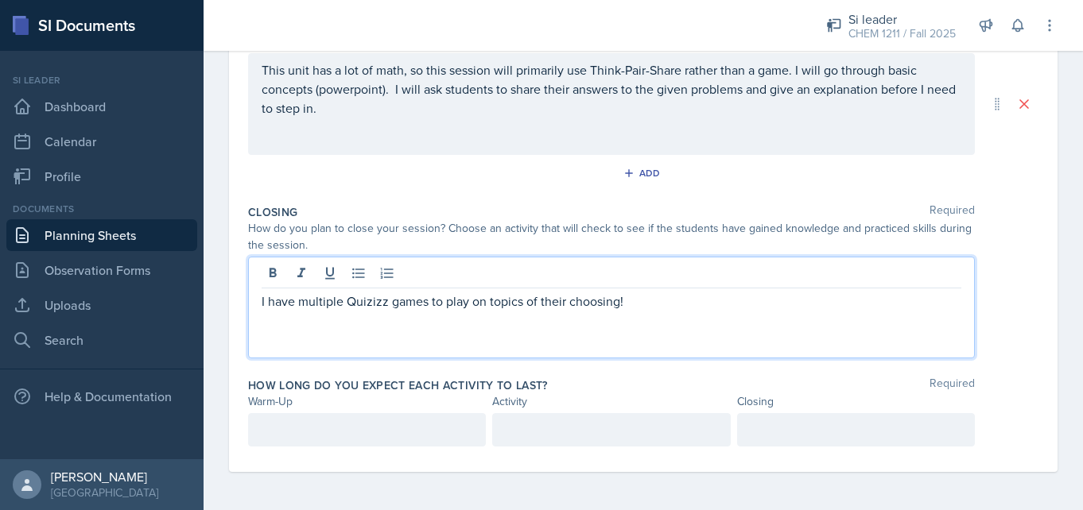
click at [306, 341] on div "I have multiple Quizizz games to play on topics of their choosing!" at bounding box center [611, 308] width 727 height 102
click at [342, 351] on div "I have multiple Quizizz games to play on topics of their choosing!" at bounding box center [611, 308] width 727 height 102
click at [348, 343] on div "I have multiple Quizizz games to play on topics of their choosing!" at bounding box center [611, 308] width 727 height 102
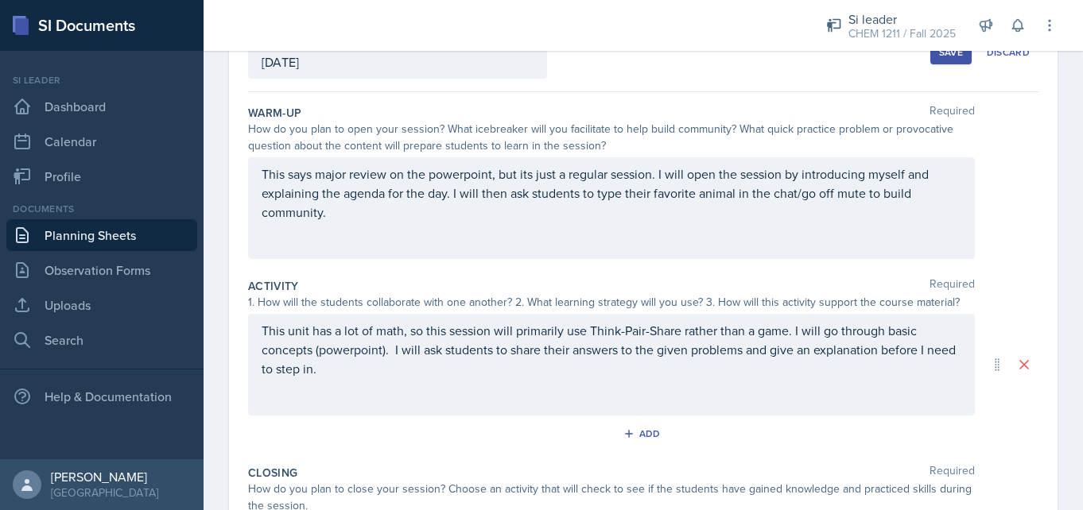
scroll to position [0, 0]
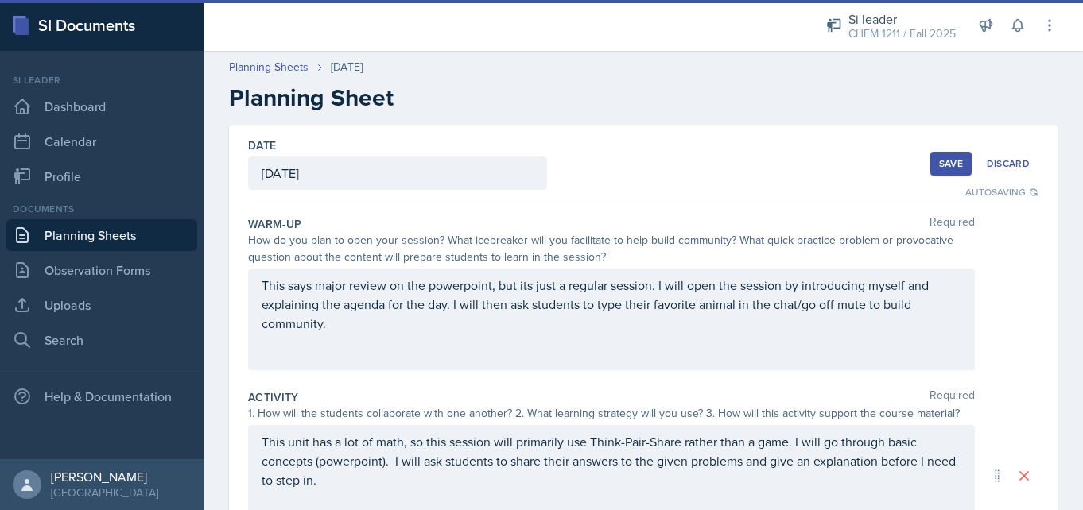
click at [373, 327] on p "This says major review on the powerpoint, but its just a regular session. I wil…" at bounding box center [612, 304] width 700 height 57
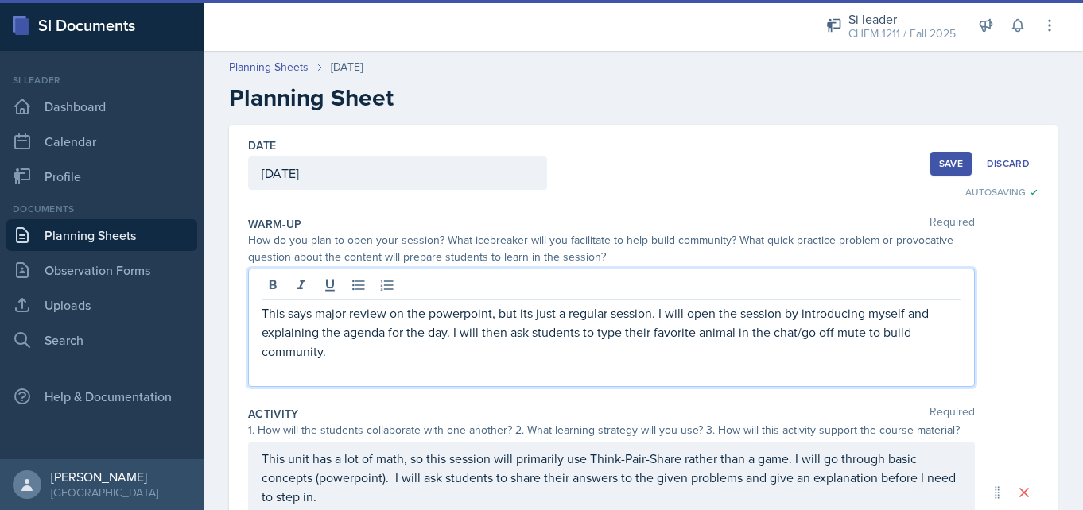
click at [357, 355] on p "This says major review on the powerpoint, but its just a regular session. I wil…" at bounding box center [612, 332] width 700 height 57
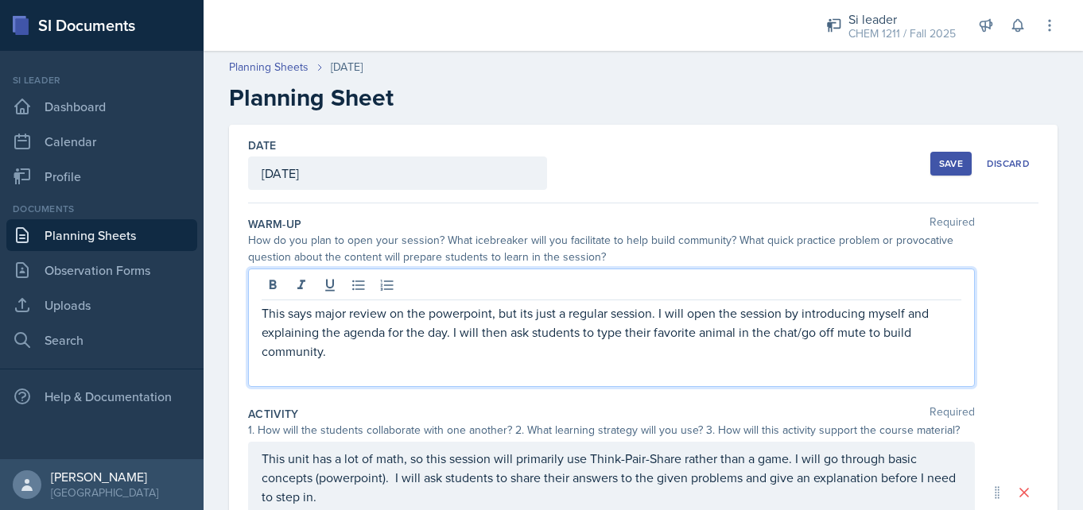
click at [529, 316] on p "This says major review on the powerpoint, but its just a regular session. I wil…" at bounding box center [612, 332] width 700 height 57
click at [533, 363] on p at bounding box center [612, 370] width 700 height 19
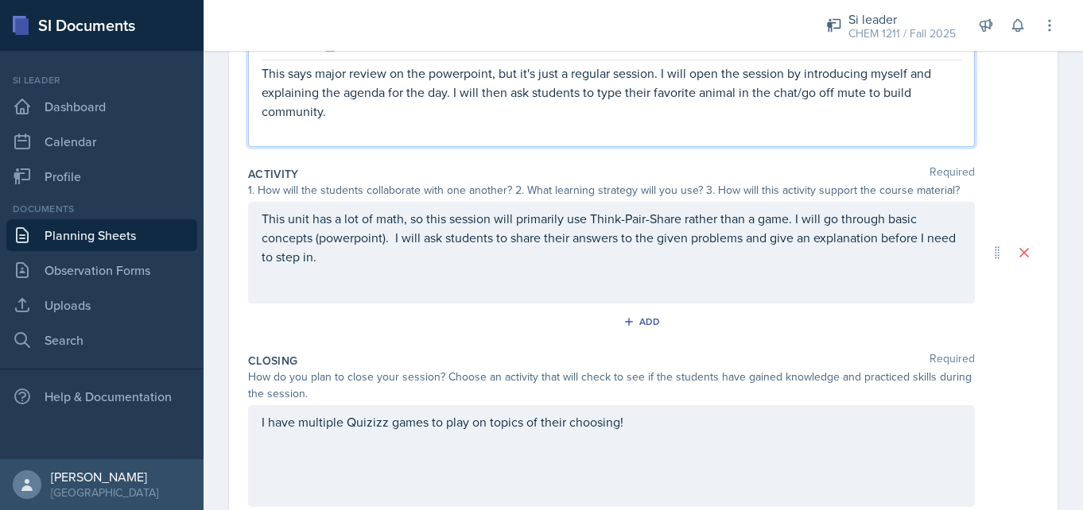
scroll to position [247, 0]
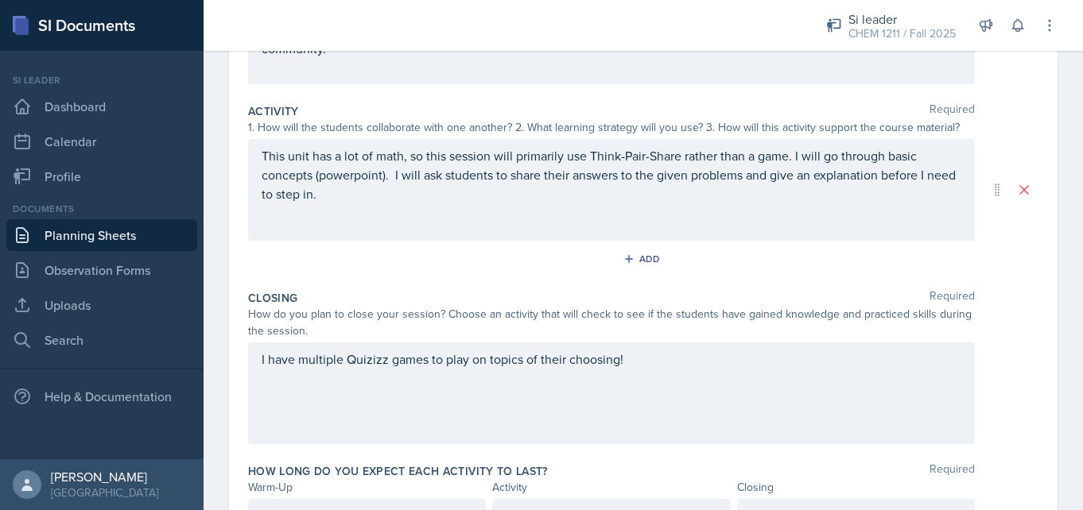
click at [374, 429] on div "I have multiple Quizizz games to play on topics of their choosing!" at bounding box center [611, 394] width 727 height 102
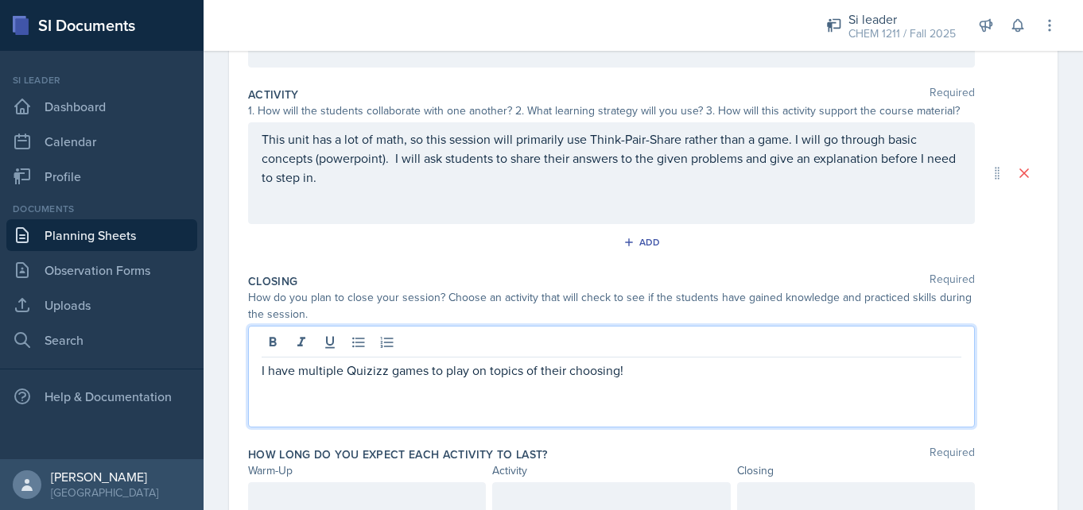
click at [454, 196] on div "This unit has a lot of math, so this session will primarily use Think-Pair-Shar…" at bounding box center [612, 168] width 700 height 76
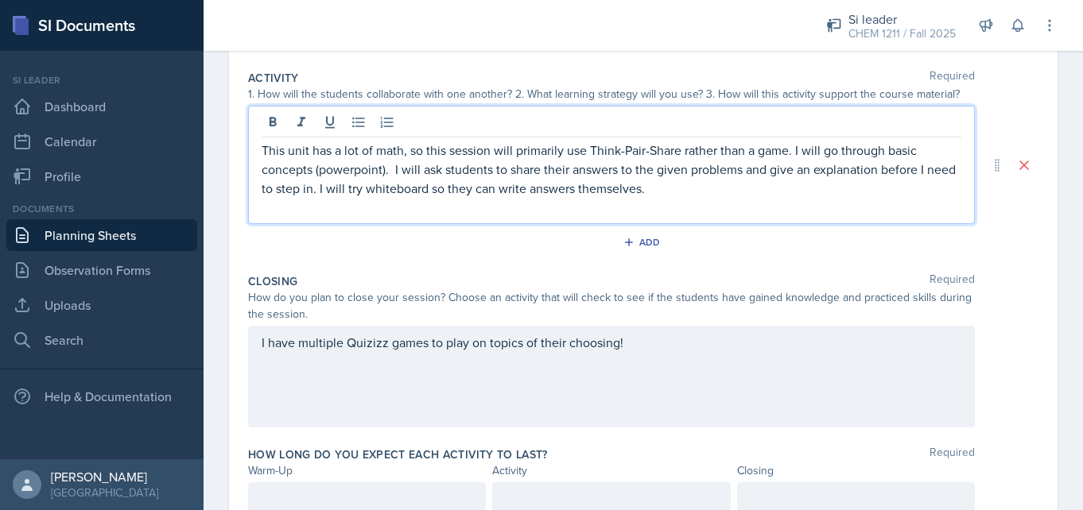
click at [421, 270] on div "Closing Required How do you plan to close your session? Choose an activity that…" at bounding box center [643, 353] width 790 height 173
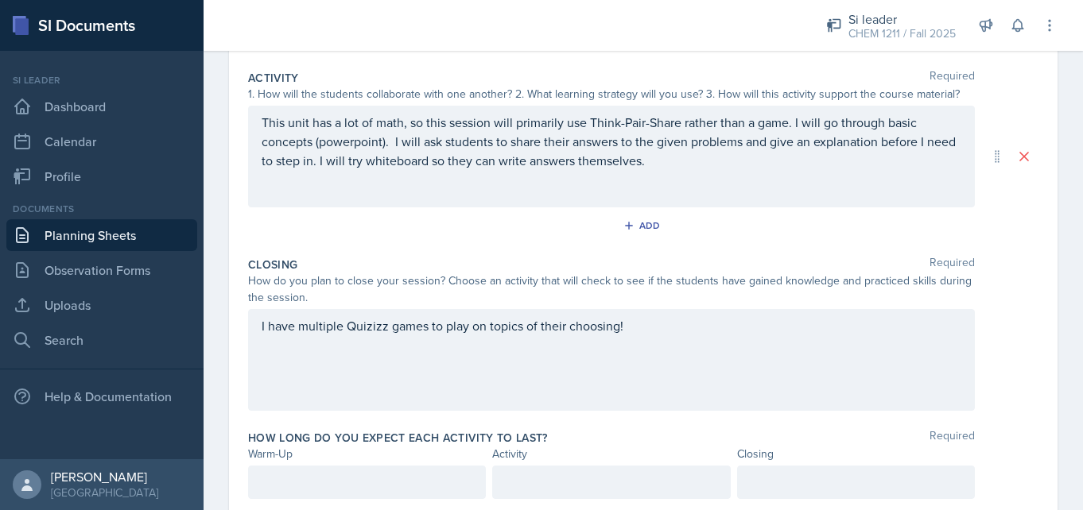
scroll to position [372, 0]
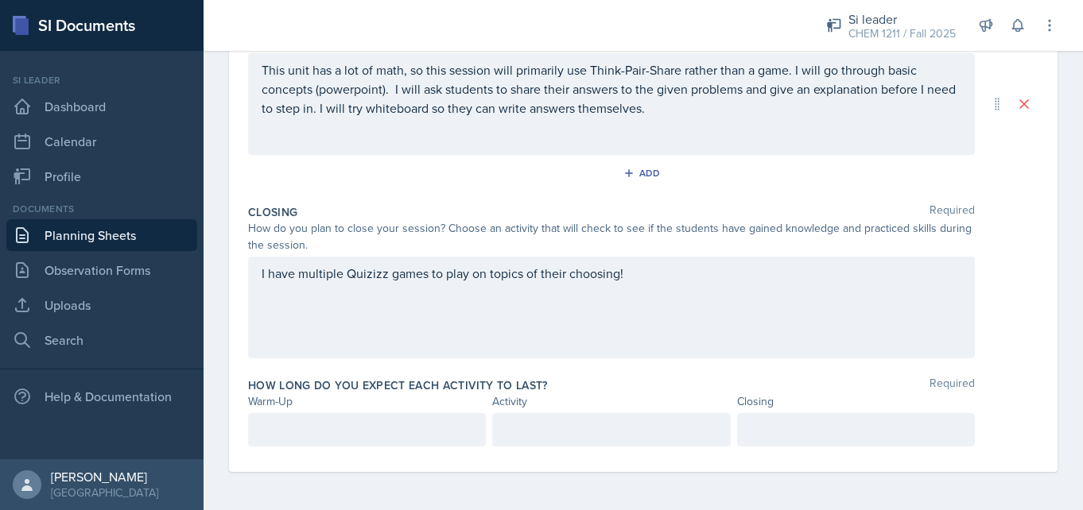
click at [375, 308] on div "I have multiple Quizizz games to play on topics of their choosing!" at bounding box center [611, 308] width 727 height 102
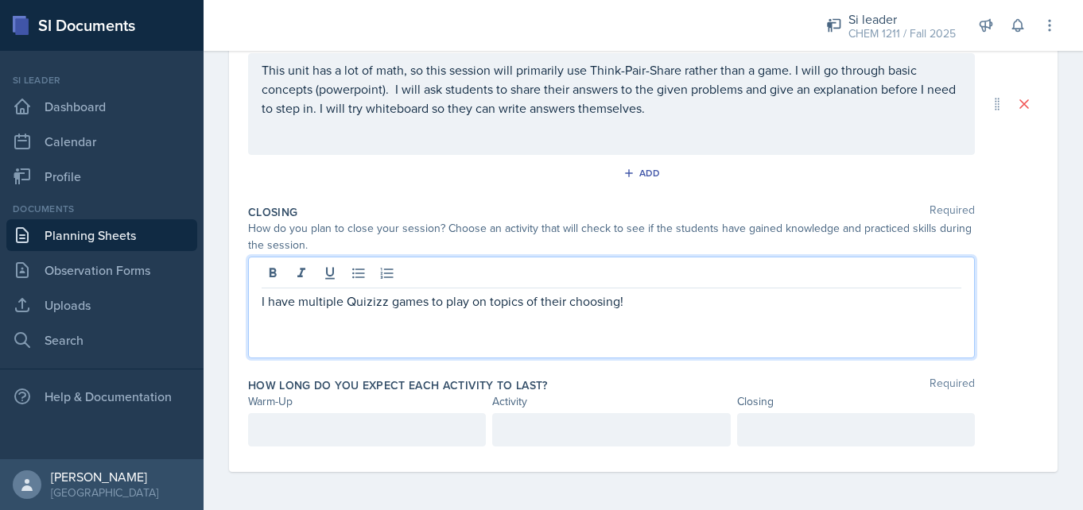
click at [316, 444] on div at bounding box center [367, 429] width 238 height 33
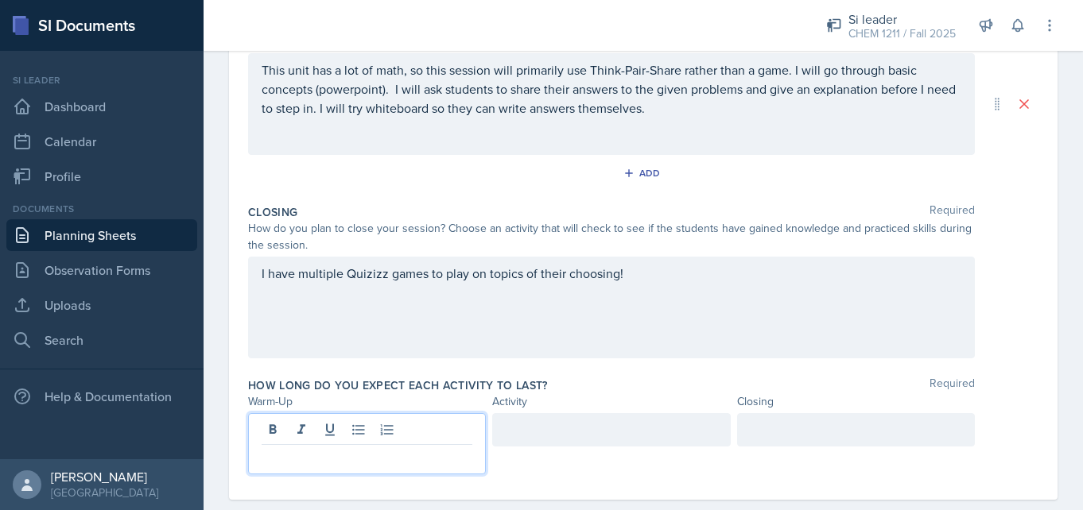
scroll to position [400, 0]
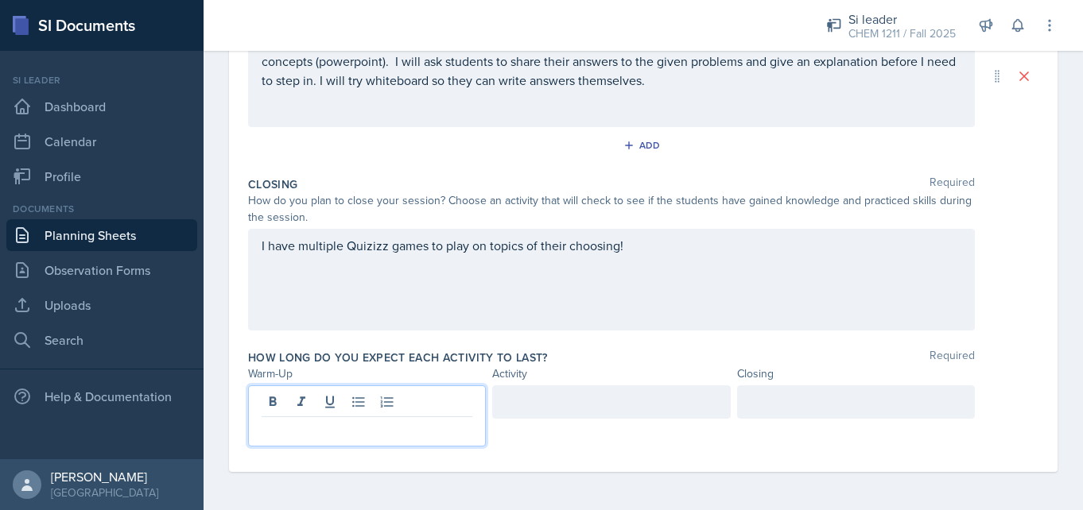
click at [450, 296] on div "I have multiple Quizizz games to play on topics of their choosing!" at bounding box center [611, 280] width 727 height 102
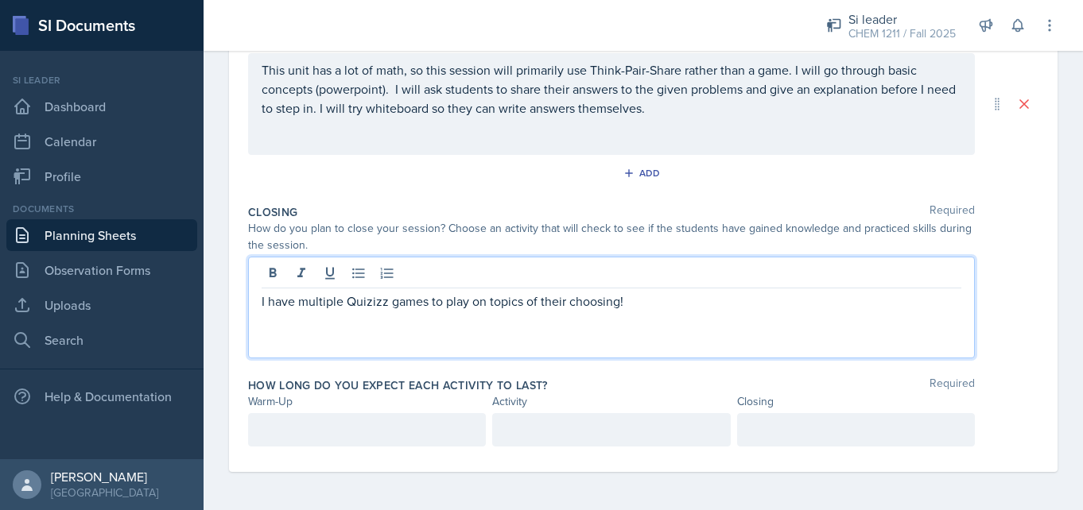
scroll to position [372, 0]
click at [336, 428] on p at bounding box center [367, 430] width 211 height 19
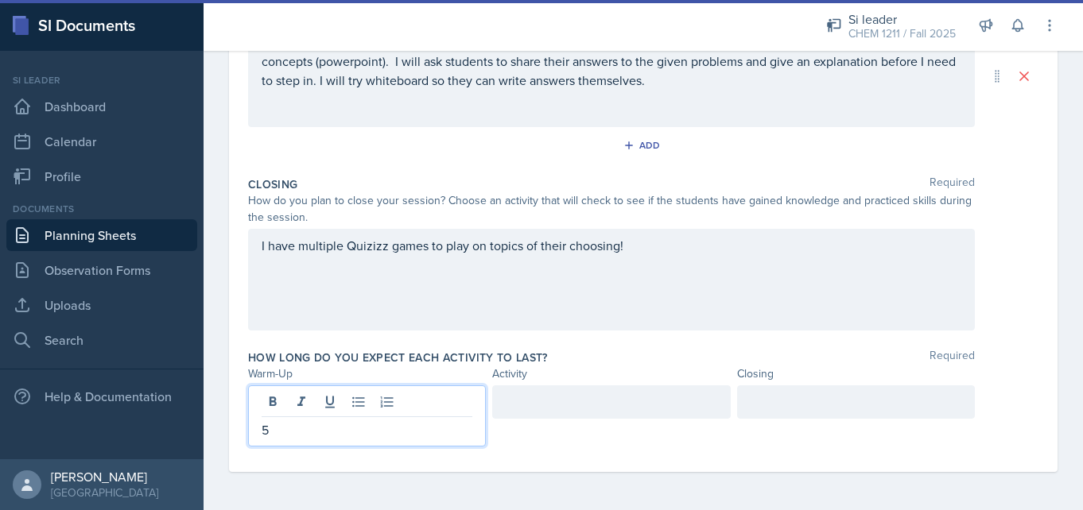
click at [569, 402] on div at bounding box center [611, 402] width 238 height 33
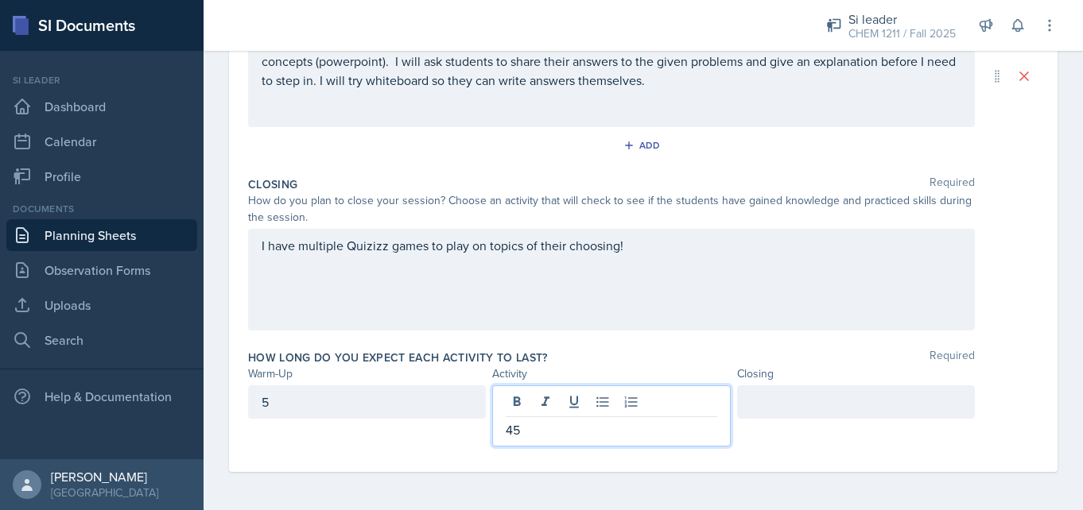
click at [894, 401] on div at bounding box center [856, 402] width 238 height 33
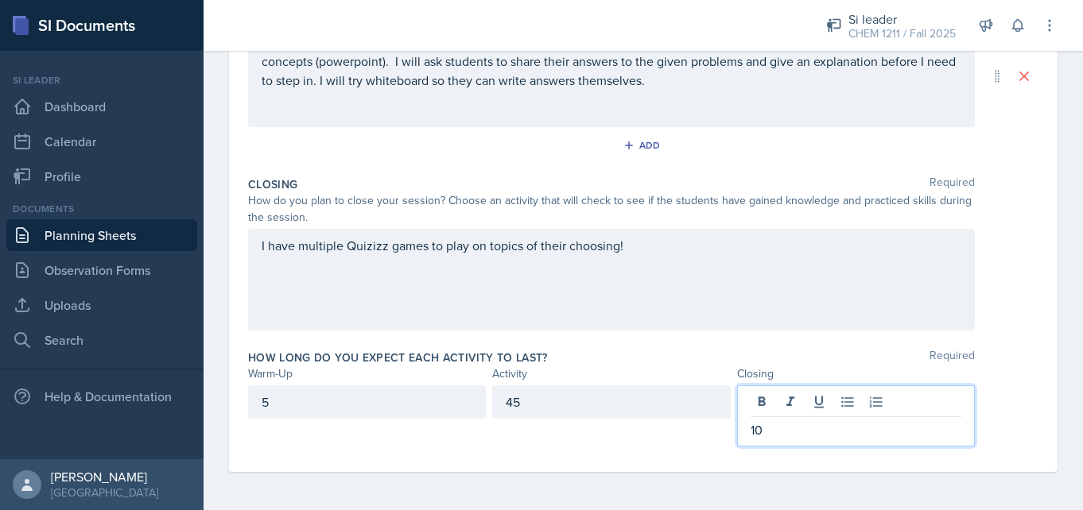
click at [1027, 358] on div "How long do you expect each activity to last? Required" at bounding box center [643, 358] width 790 height 16
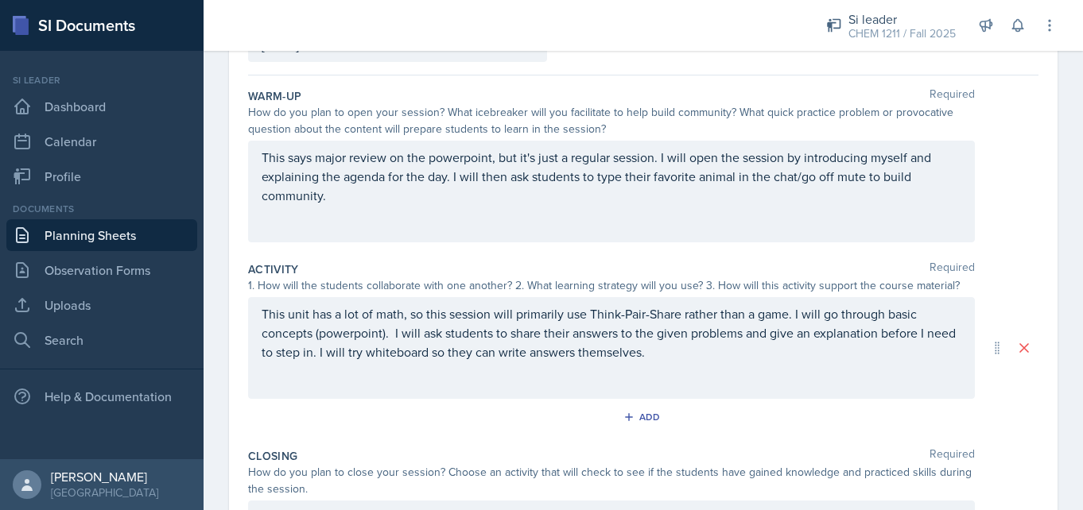
scroll to position [0, 0]
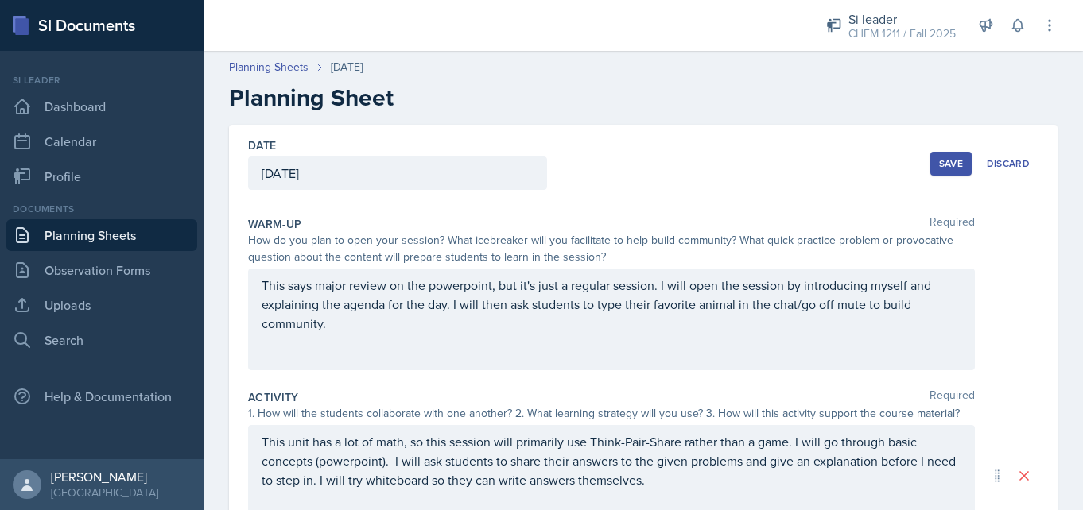
click at [944, 166] on div "Save" at bounding box center [951, 163] width 24 height 13
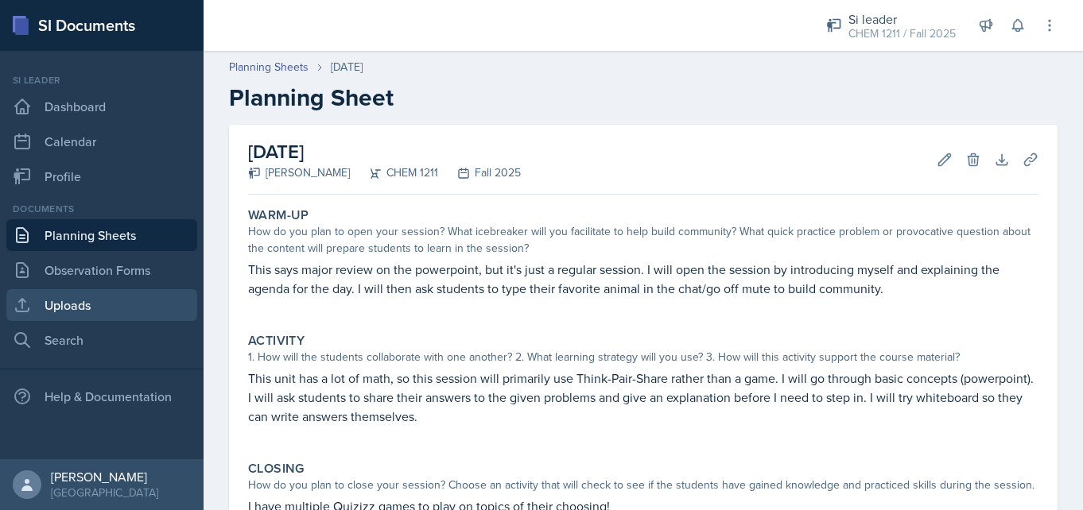
click at [138, 305] on link "Uploads" at bounding box center [101, 305] width 191 height 32
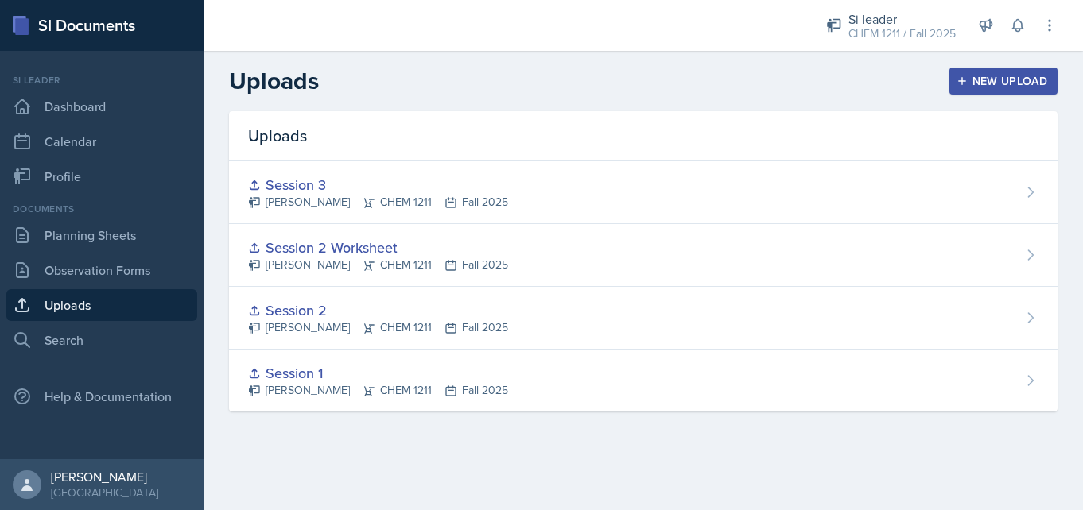
click at [1025, 75] on div "New Upload" at bounding box center [1004, 81] width 88 height 13
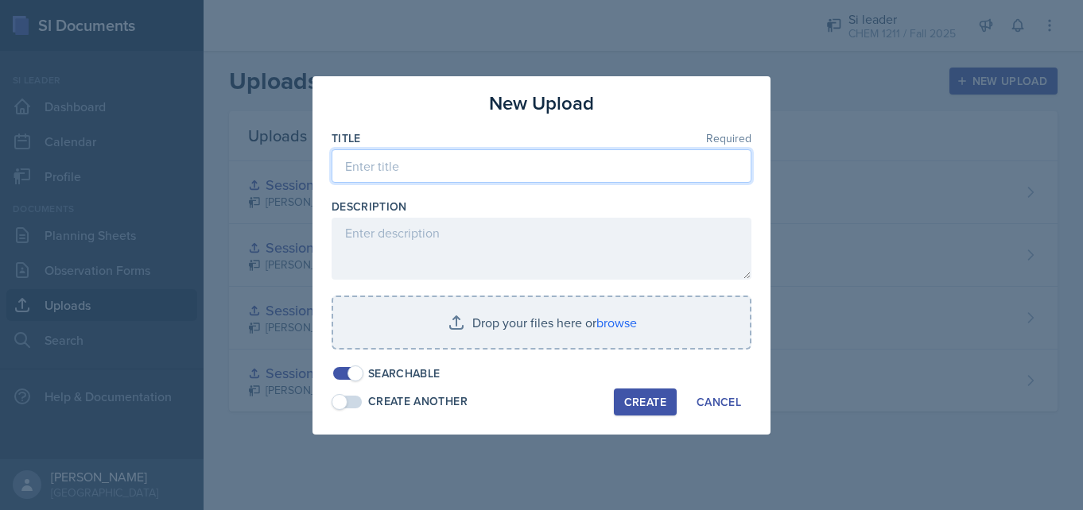
click at [548, 153] on input at bounding box center [542, 165] width 420 height 33
type input "Session 4"
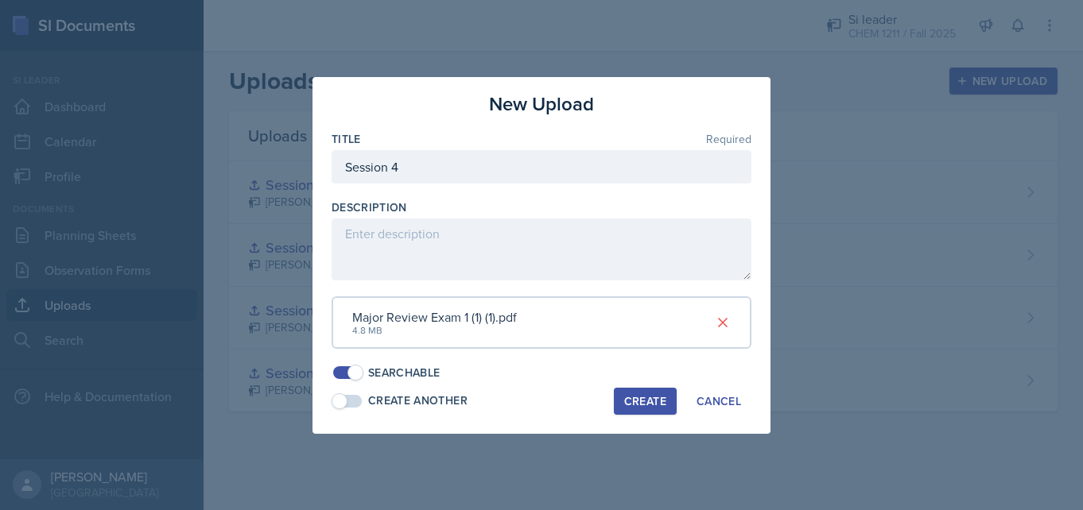
click at [650, 398] on div "Create" at bounding box center [645, 401] width 42 height 13
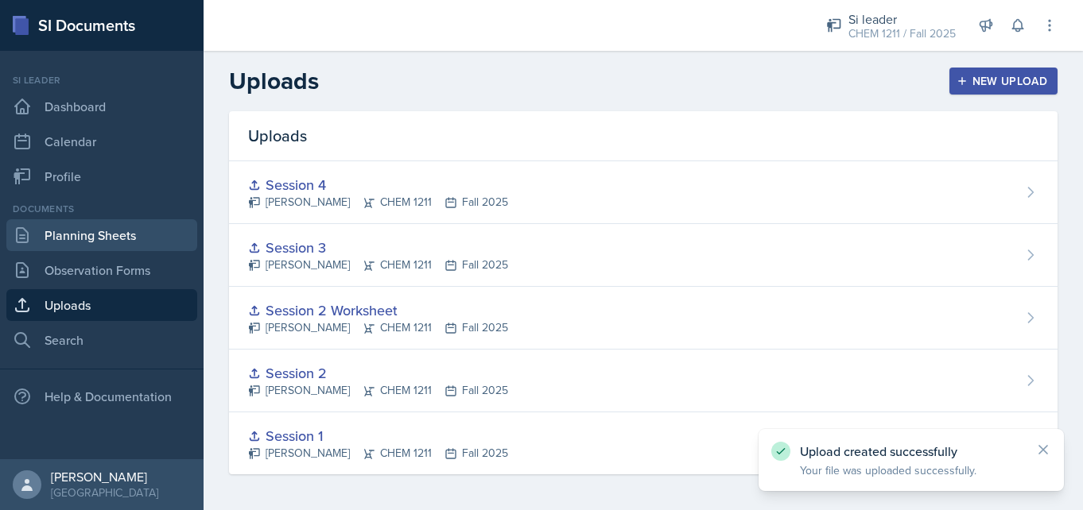
click at [118, 231] on link "Planning Sheets" at bounding box center [101, 235] width 191 height 32
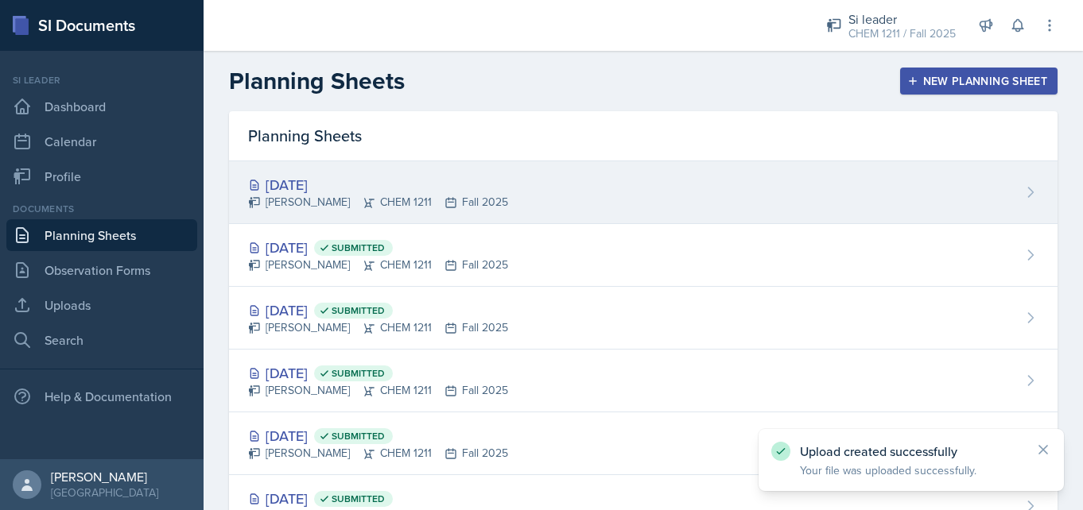
click at [417, 182] on div "[DATE]" at bounding box center [378, 184] width 260 height 21
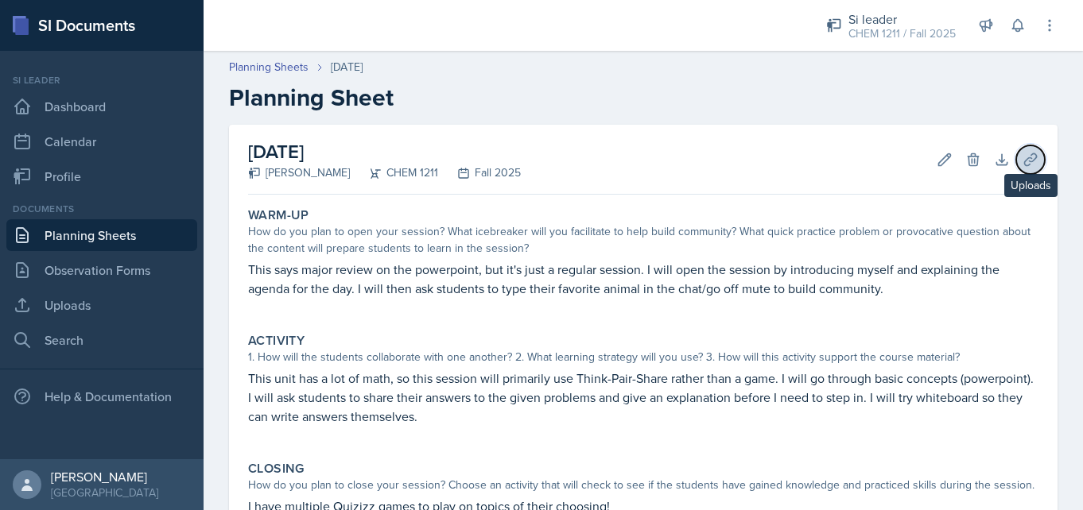
click at [1030, 161] on icon at bounding box center [1030, 159] width 12 height 12
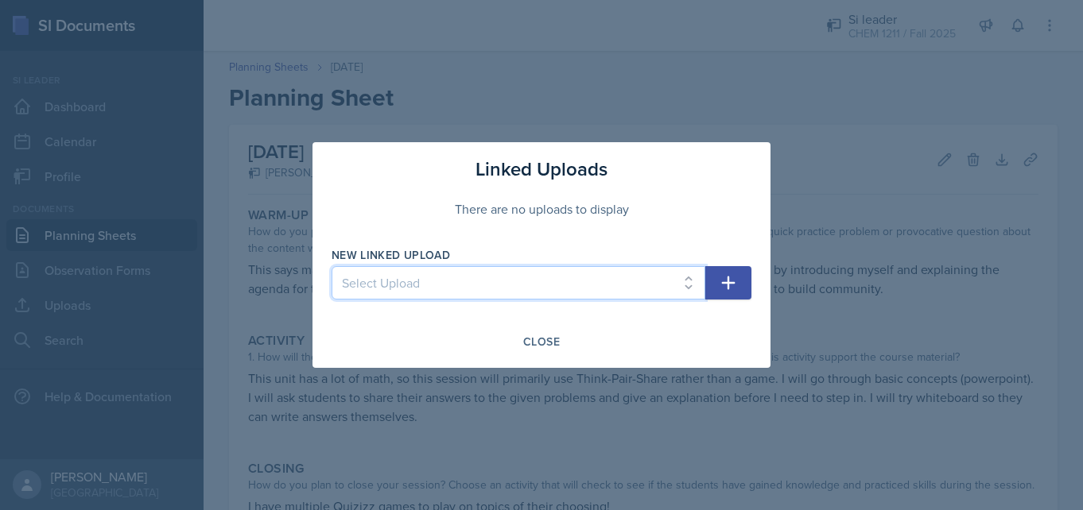
click at [642, 288] on select "Select Upload Session 1 Session 2 Session 2 Worksheet Session 3 Session 4" at bounding box center [519, 282] width 374 height 33
select select "70407b56-f7c5-4384-a171-ce0f4894e6c3"
click at [332, 266] on select "Select Upload Session 1 Session 2 Session 2 Worksheet Session 3 Session 4" at bounding box center [519, 282] width 374 height 33
click at [742, 292] on button "button" at bounding box center [728, 282] width 46 height 33
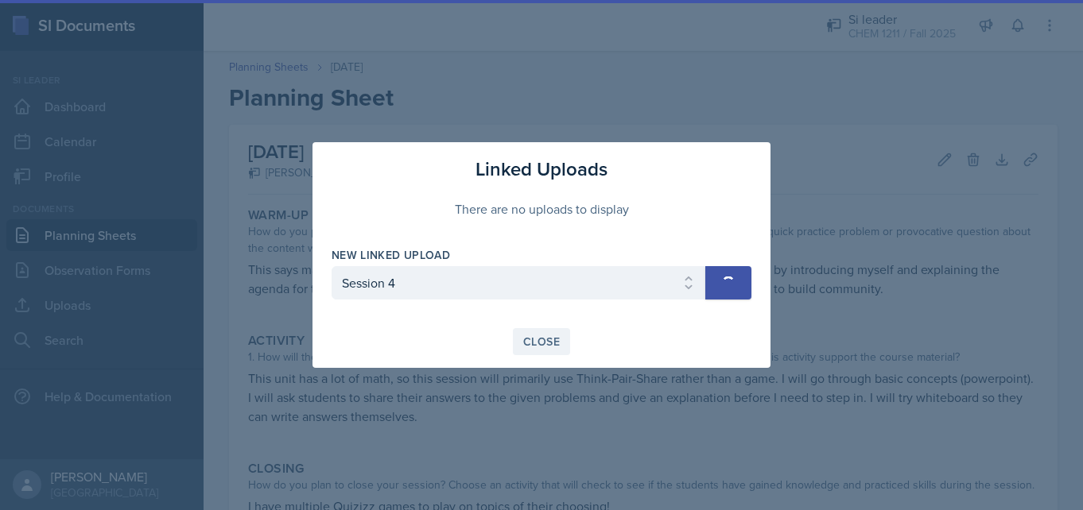
select select
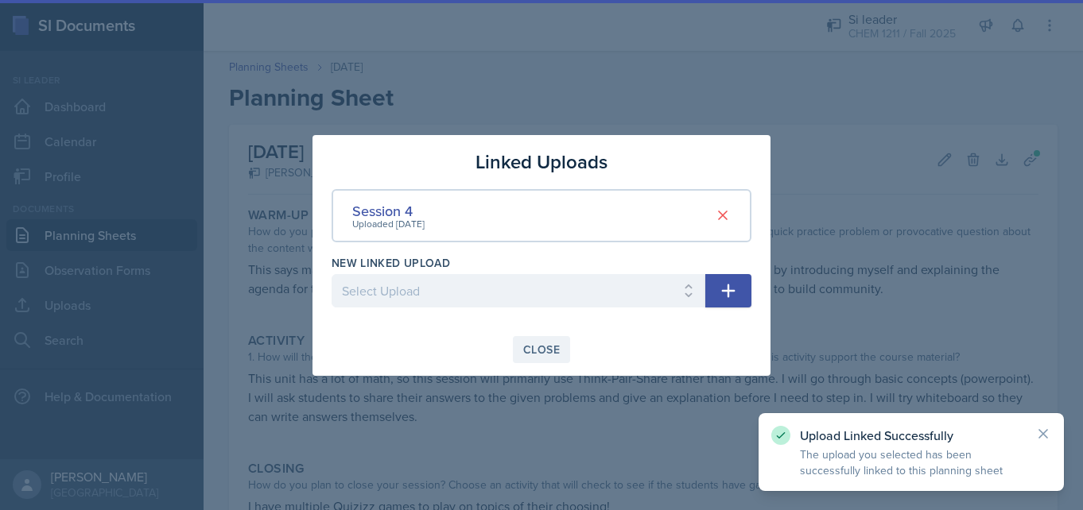
click at [552, 345] on div "Close" at bounding box center [541, 349] width 37 height 13
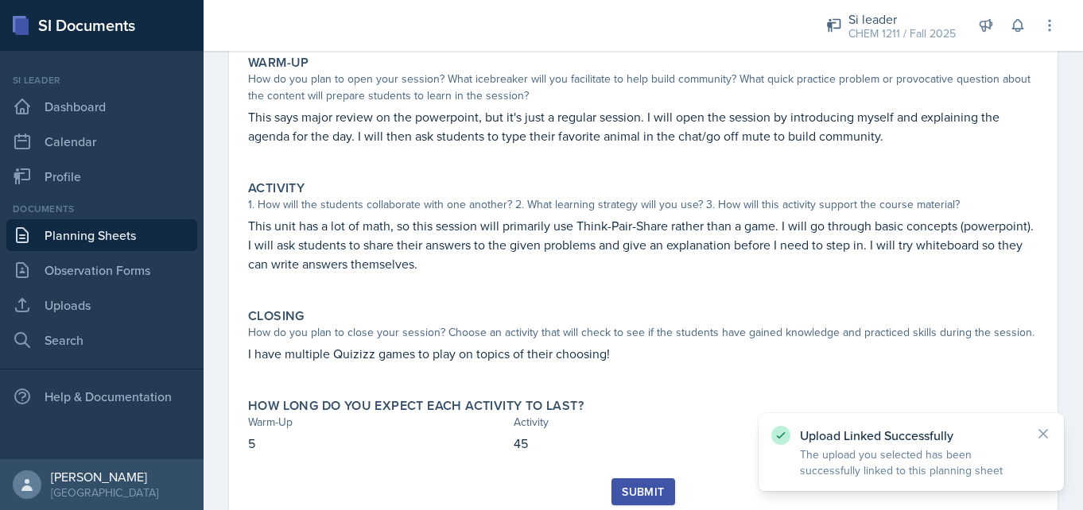
scroll to position [205, 0]
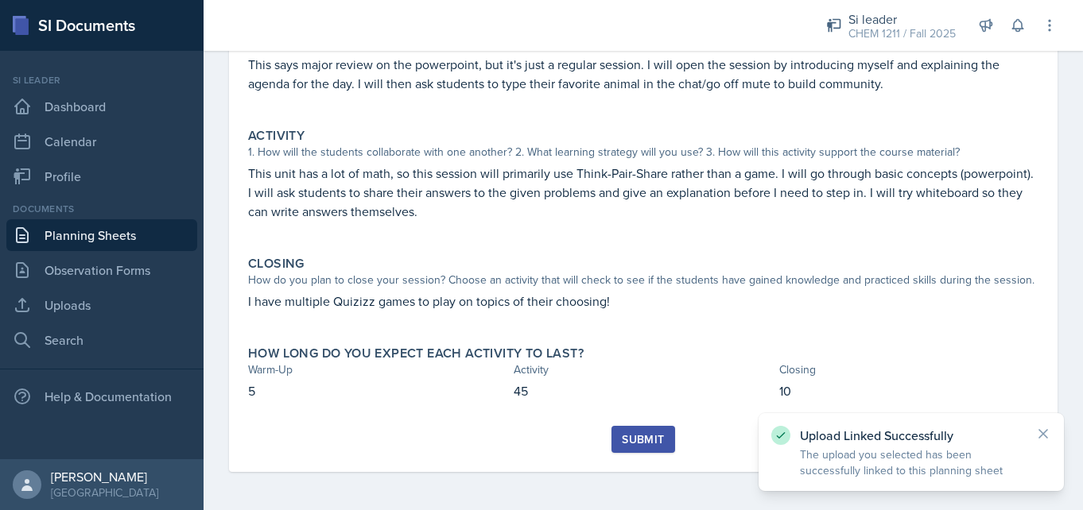
click at [642, 444] on div "Submit" at bounding box center [643, 439] width 42 height 13
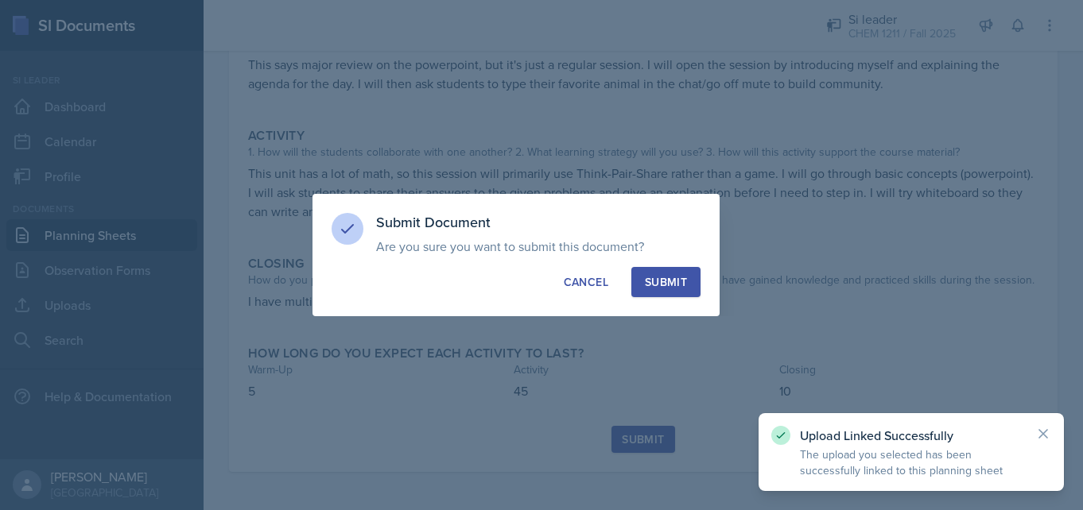
click at [669, 303] on div "Submit Document Are you sure you want to submit this document? This document wi…" at bounding box center [515, 255] width 407 height 122
click at [668, 279] on div "Submit" at bounding box center [666, 282] width 42 height 16
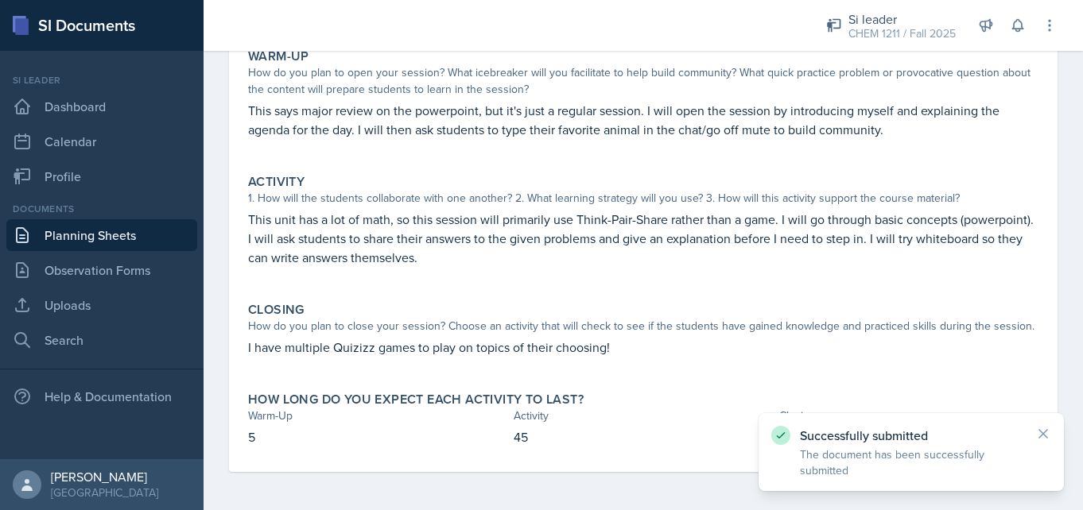
scroll to position [0, 0]
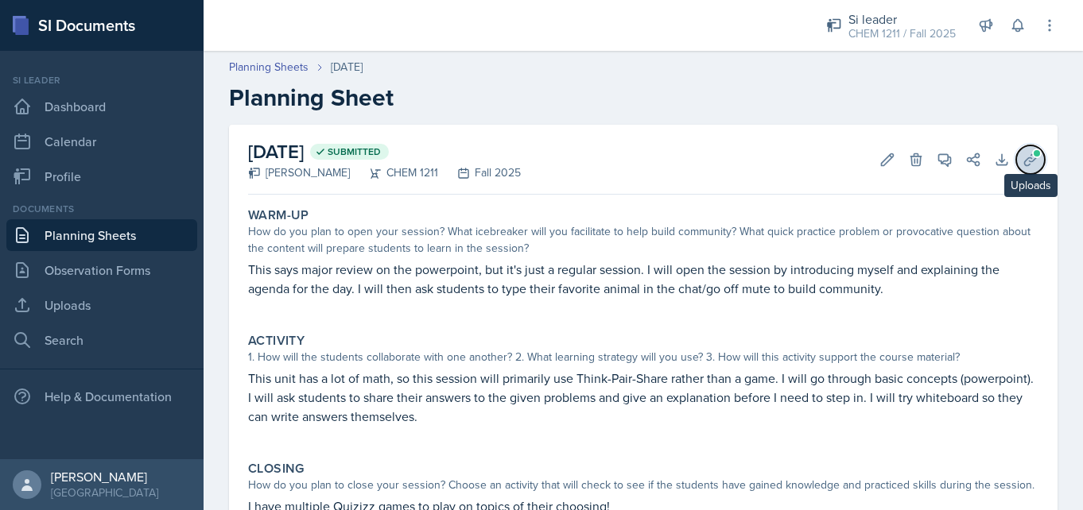
click at [1037, 156] on span at bounding box center [1037, 154] width 10 height 10
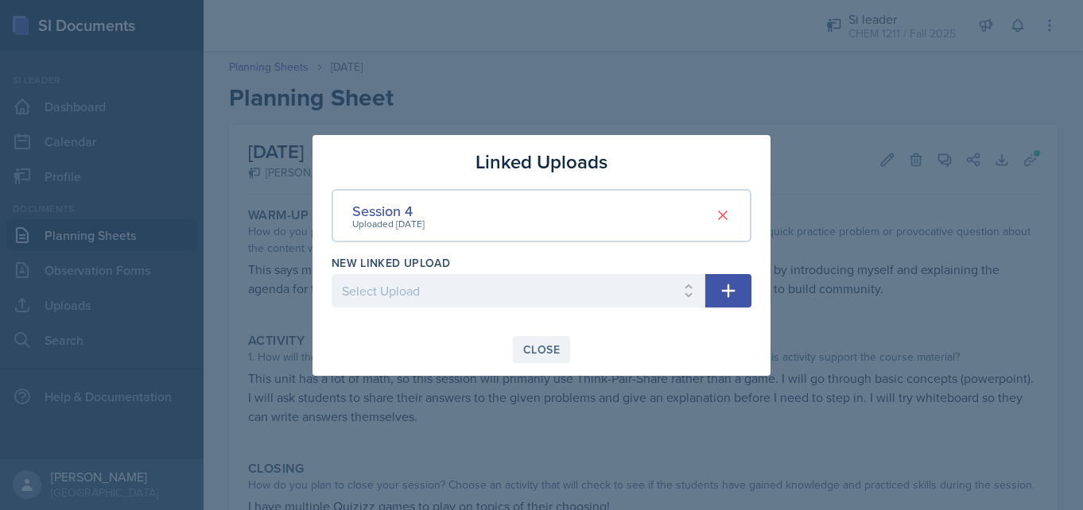
click at [546, 351] on div "Close" at bounding box center [541, 349] width 37 height 13
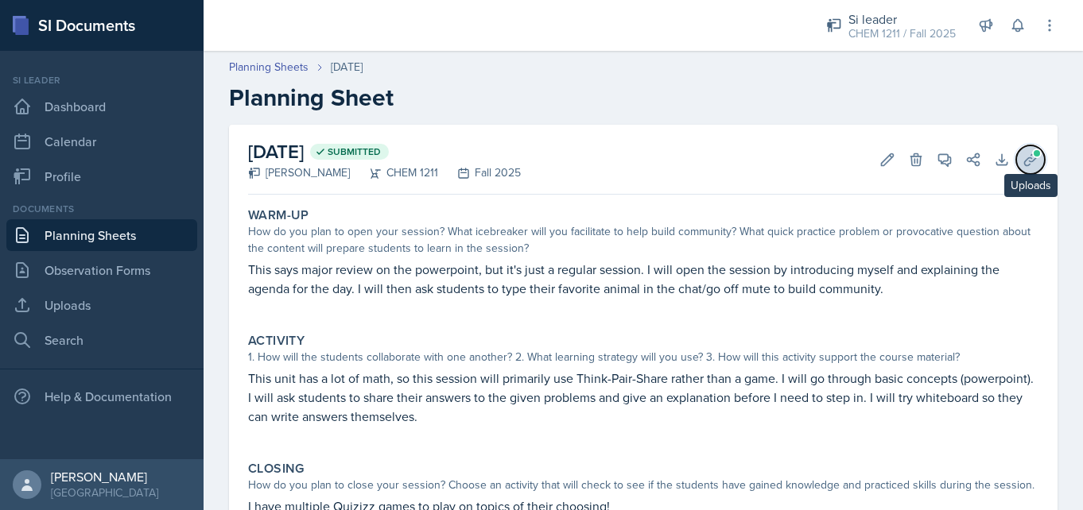
click at [1026, 169] on button "Uploads" at bounding box center [1030, 159] width 29 height 29
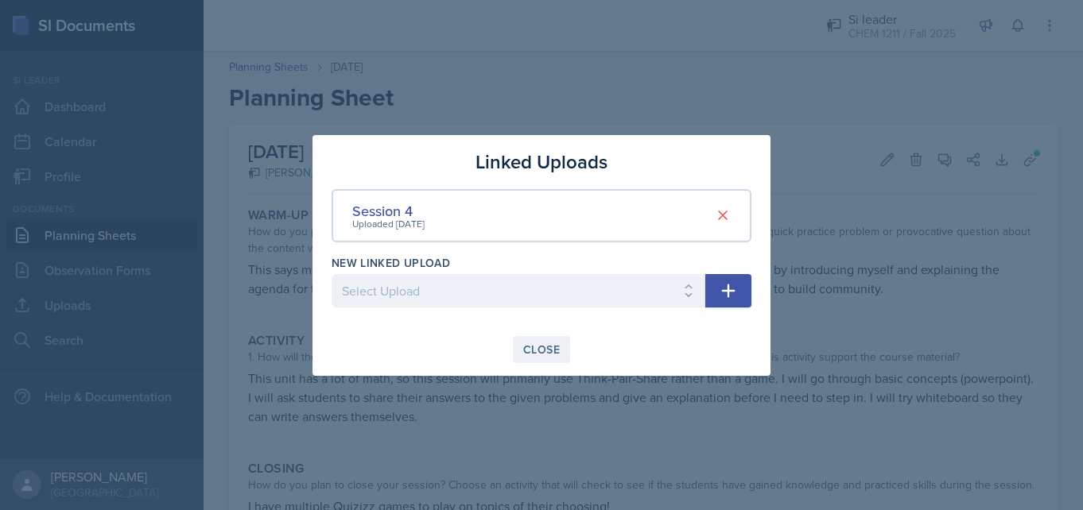
click at [531, 347] on div "Close" at bounding box center [541, 349] width 37 height 13
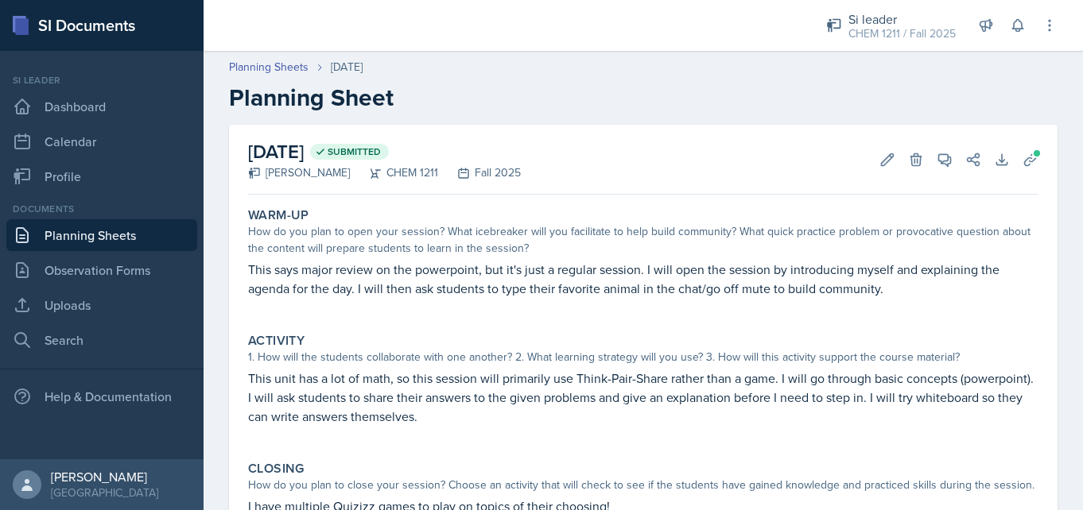
click at [156, 233] on link "Planning Sheets" at bounding box center [101, 235] width 191 height 32
